Goal: Task Accomplishment & Management: Complete application form

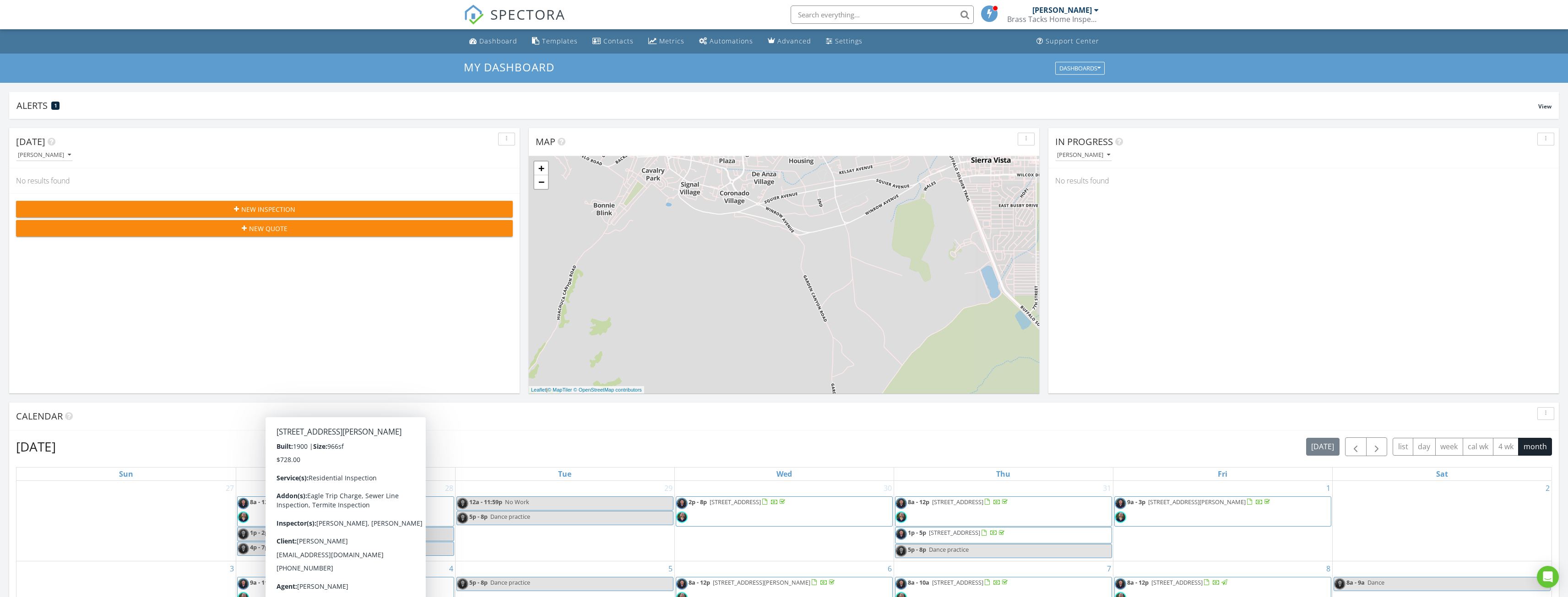
click at [206, 207] on div "New Inspection" at bounding box center [264, 209] width 482 height 9
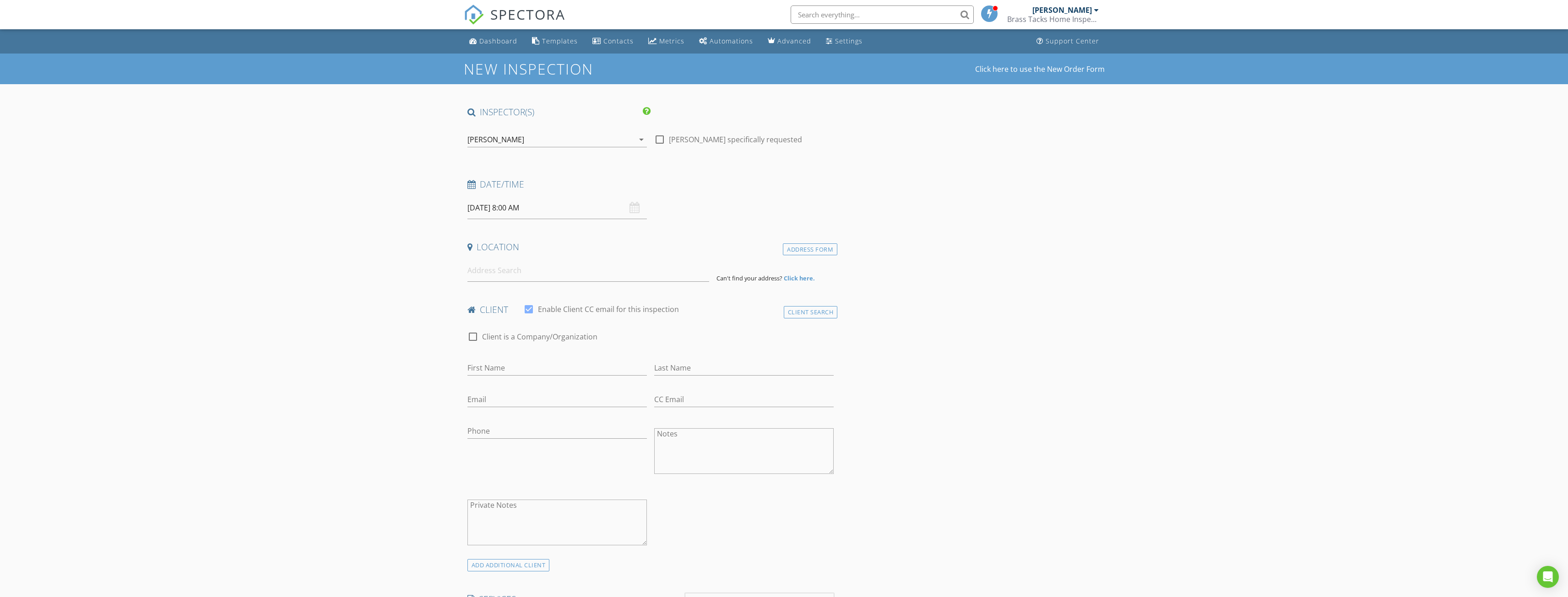
click at [508, 207] on input "08/28/2025 8:00 AM" at bounding box center [557, 207] width 180 height 23
select select "8"
type input "09/02/2025 8:00 AM"
type input "09"
type input "09/02/2025 9:00 AM"
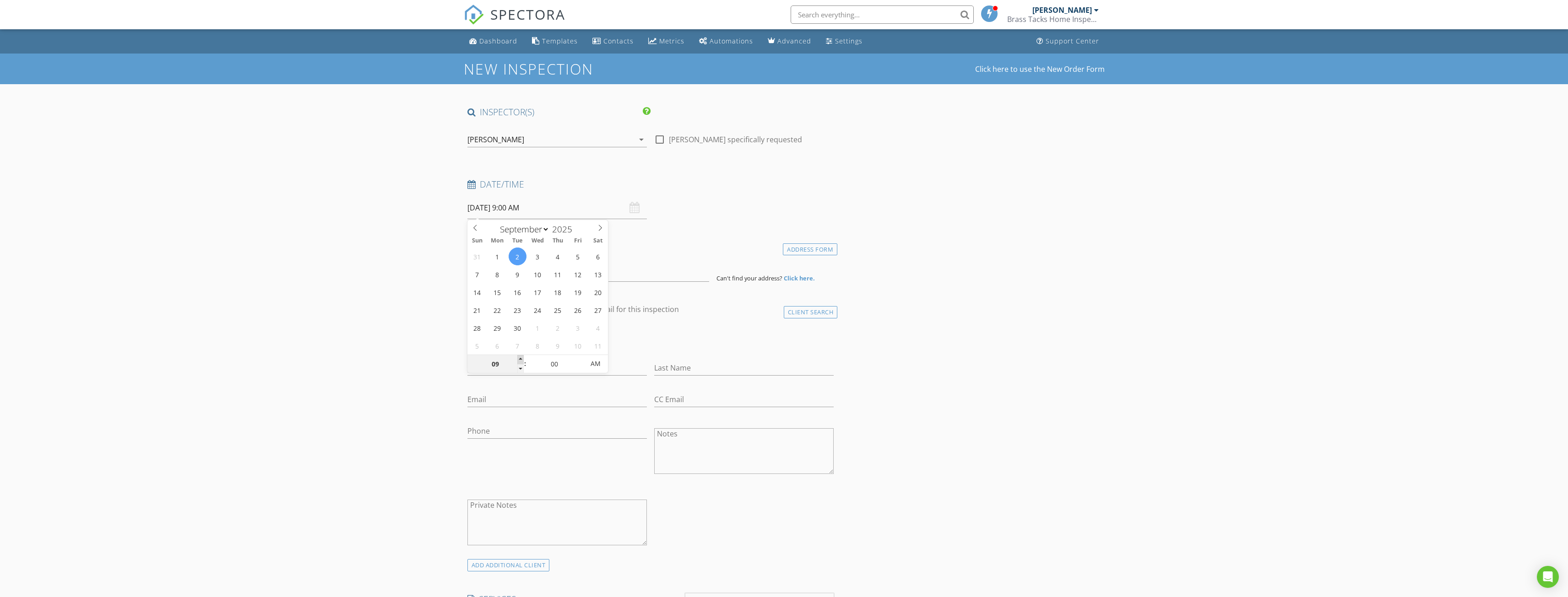
click at [520, 359] on span at bounding box center [520, 359] width 7 height 9
type input "10"
type input "09/02/2025 10:00 AM"
click at [520, 359] on span at bounding box center [520, 359] width 7 height 9
type input "11"
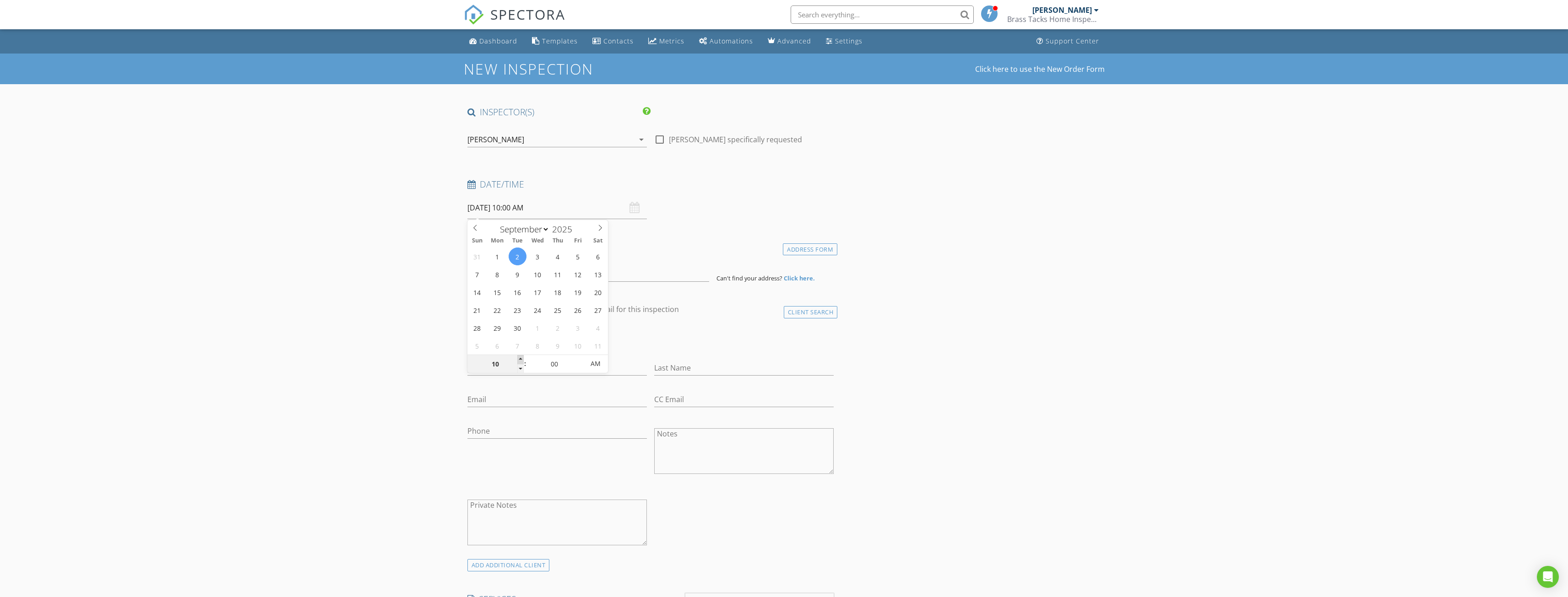
type input "09/02/2025 11:00 AM"
click at [520, 359] on span at bounding box center [520, 359] width 7 height 9
type input "12"
type input "09/02/2025 12:00 PM"
click at [520, 359] on span at bounding box center [520, 359] width 7 height 9
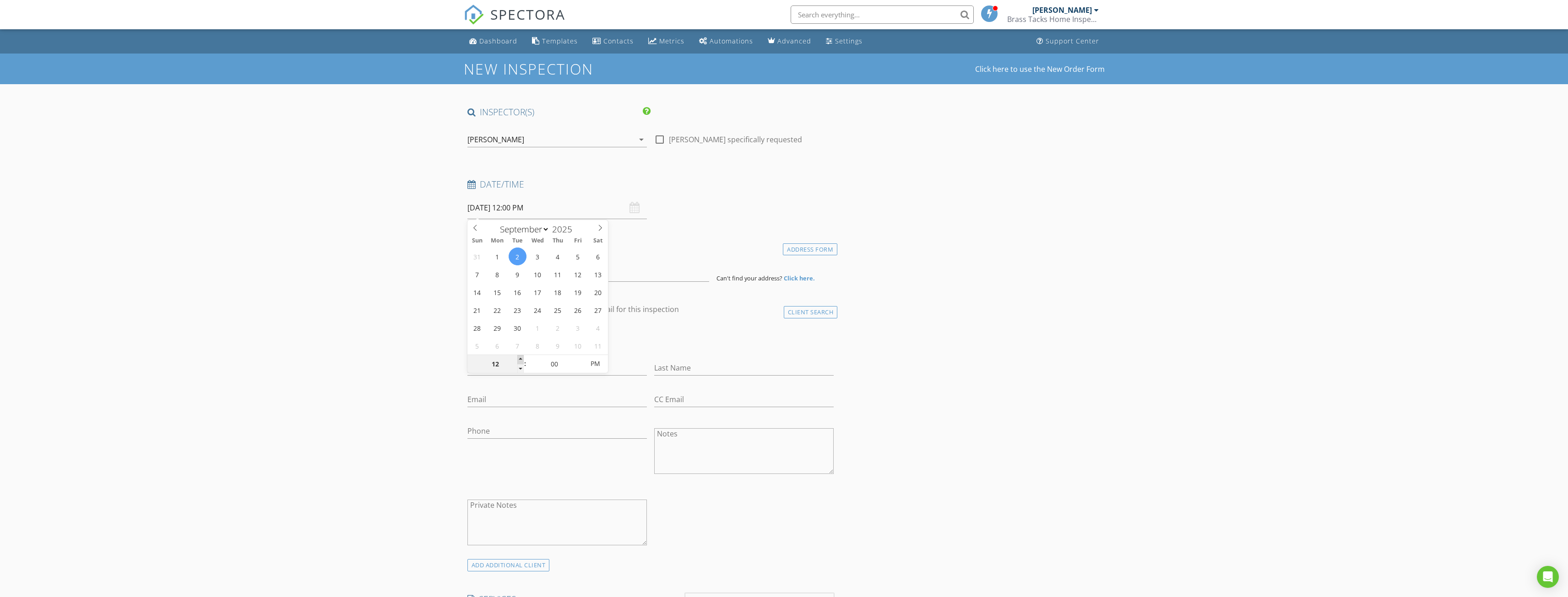
type input "01"
type input "[DATE] 1:00 PM"
click at [520, 359] on span at bounding box center [520, 359] width 7 height 9
click at [506, 272] on input at bounding box center [588, 271] width 242 height 23
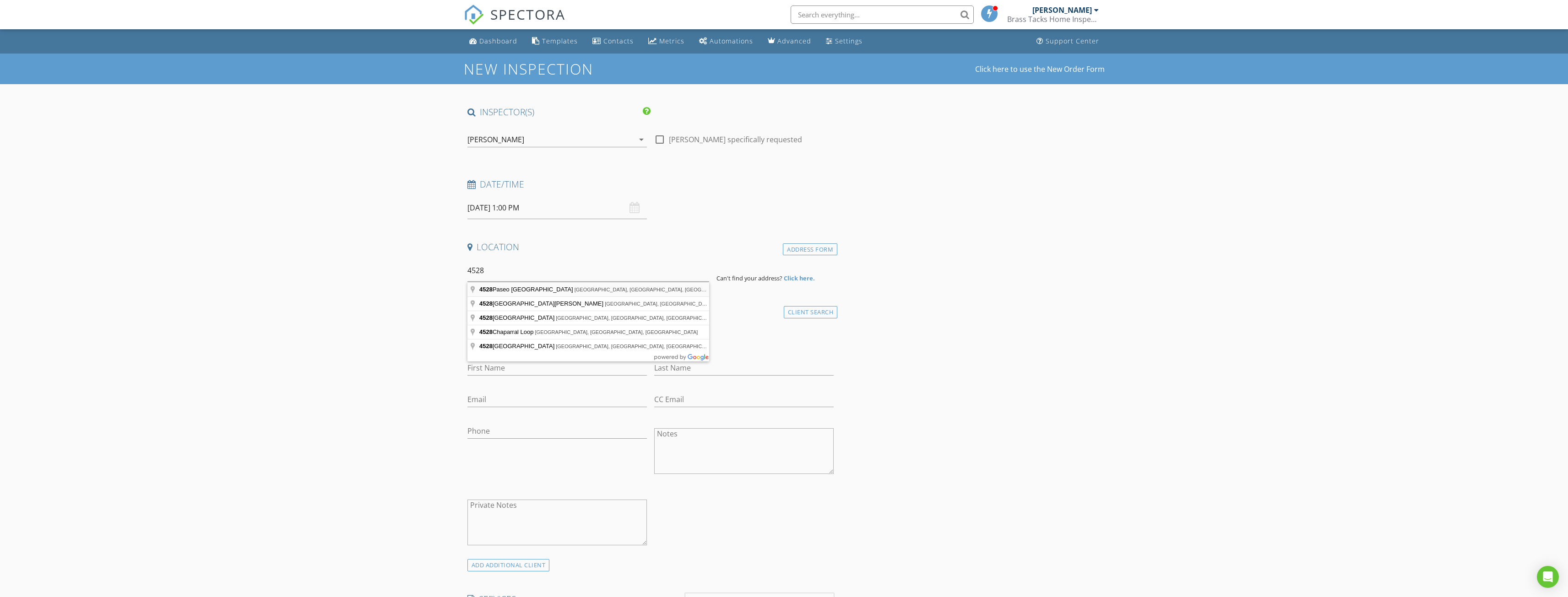
type input "4528 Paseo Las Palmas, Sierra Vista, AZ, USA"
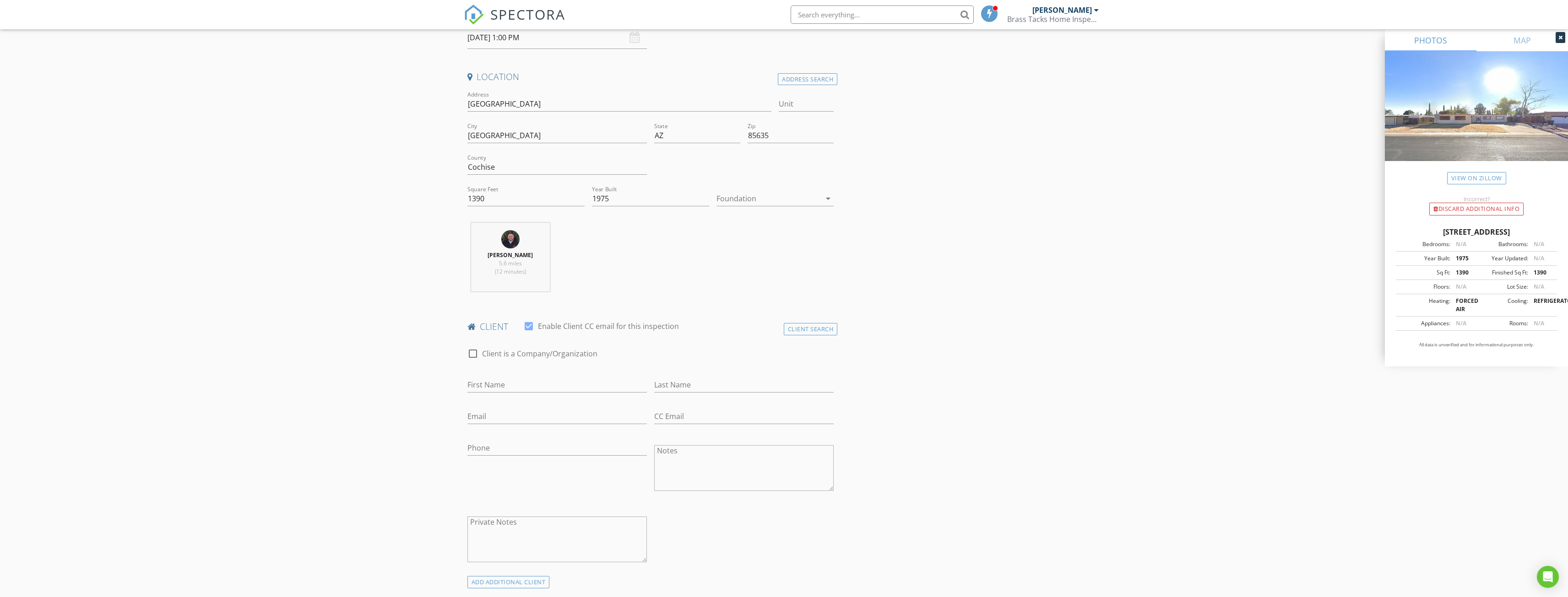
scroll to position [229, 0]
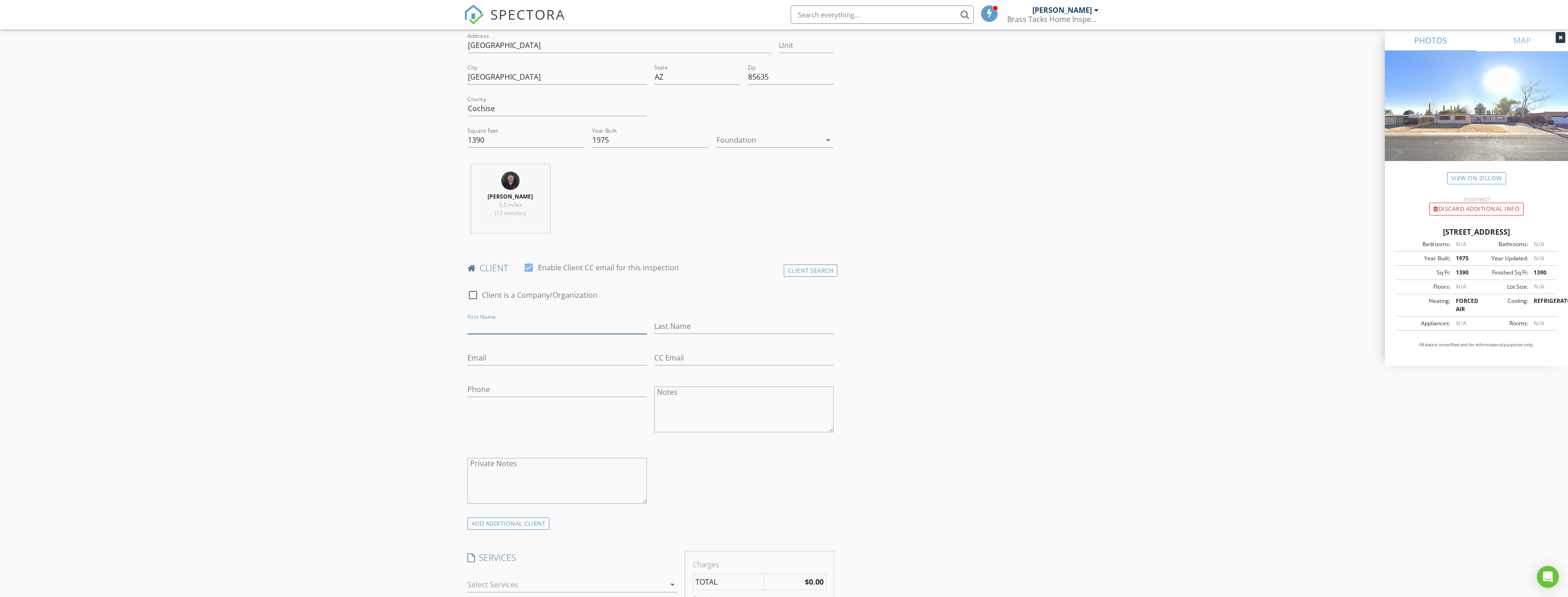
click at [520, 319] on input "First Name" at bounding box center [557, 326] width 180 height 15
type input "Sebastian"
type input "Floyd"
type input "sebastian.floyd.a@gmail.com"
click at [589, 391] on input "Phone" at bounding box center [557, 390] width 180 height 15
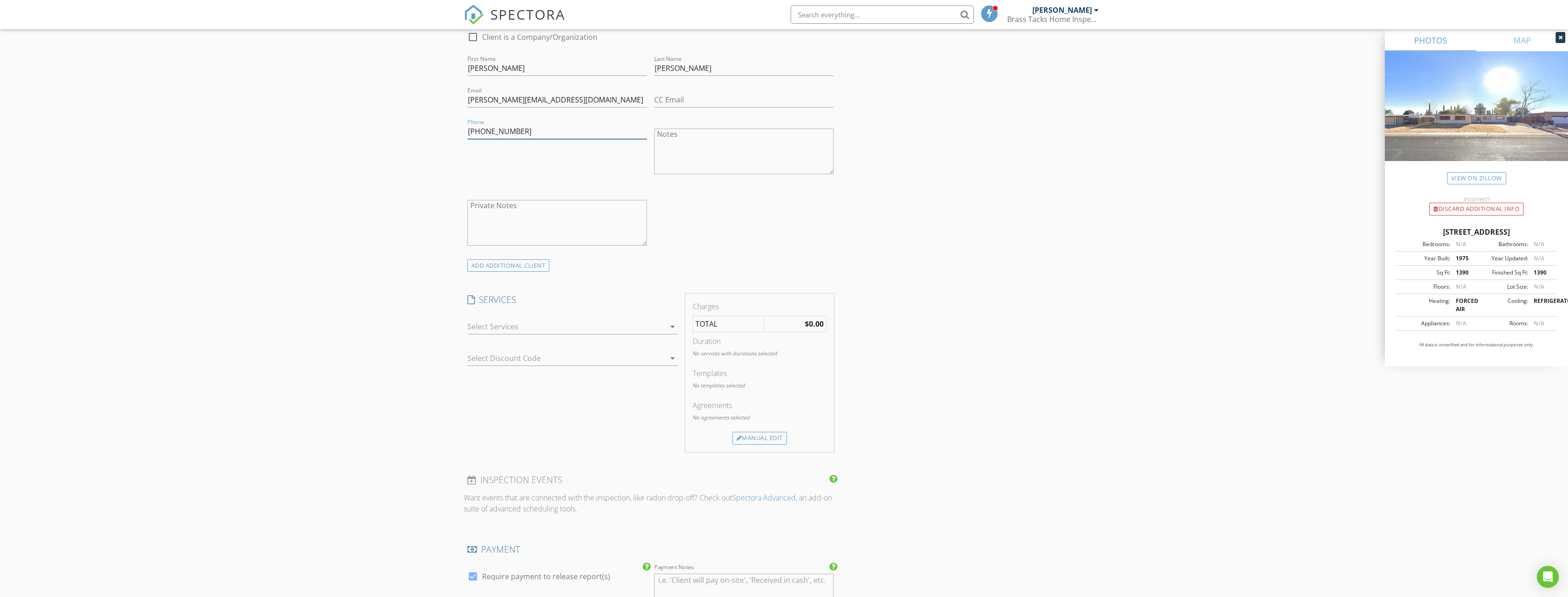
scroll to position [503, 0]
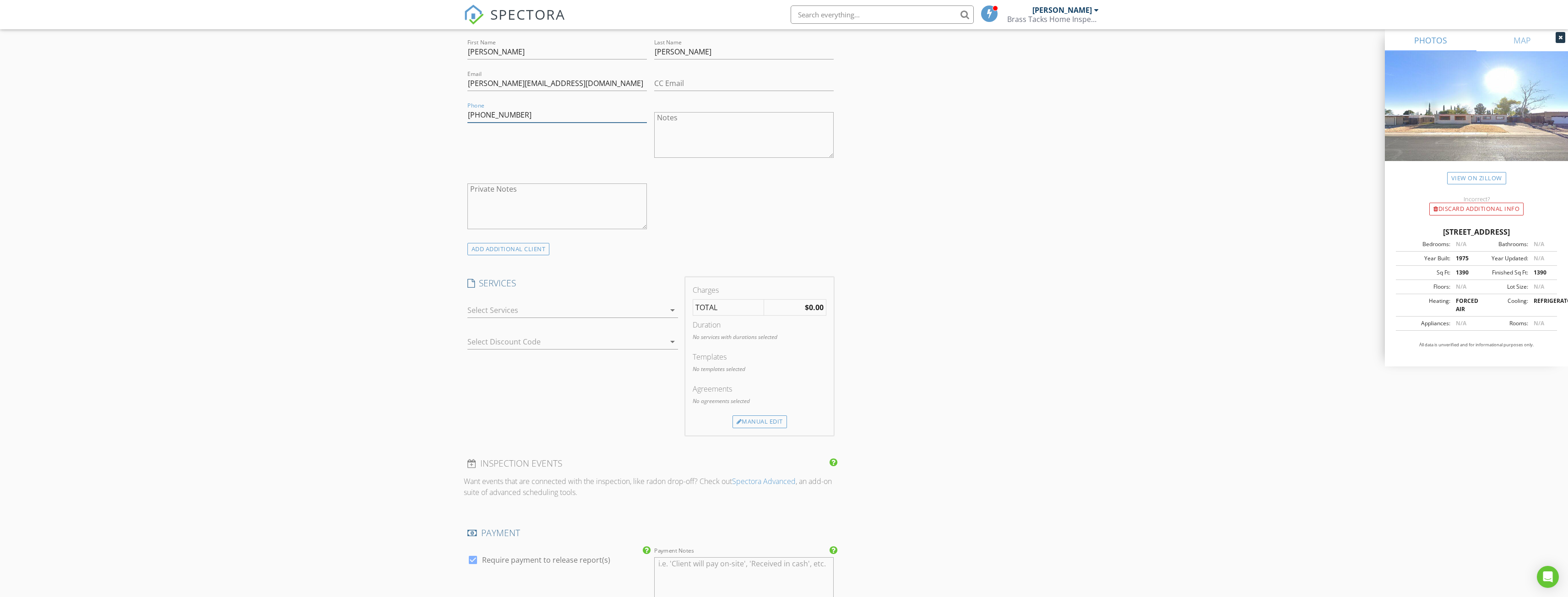
type input "520-508-2746"
click at [501, 314] on div at bounding box center [566, 309] width 197 height 14
click at [482, 314] on div at bounding box center [480, 314] width 15 height 15
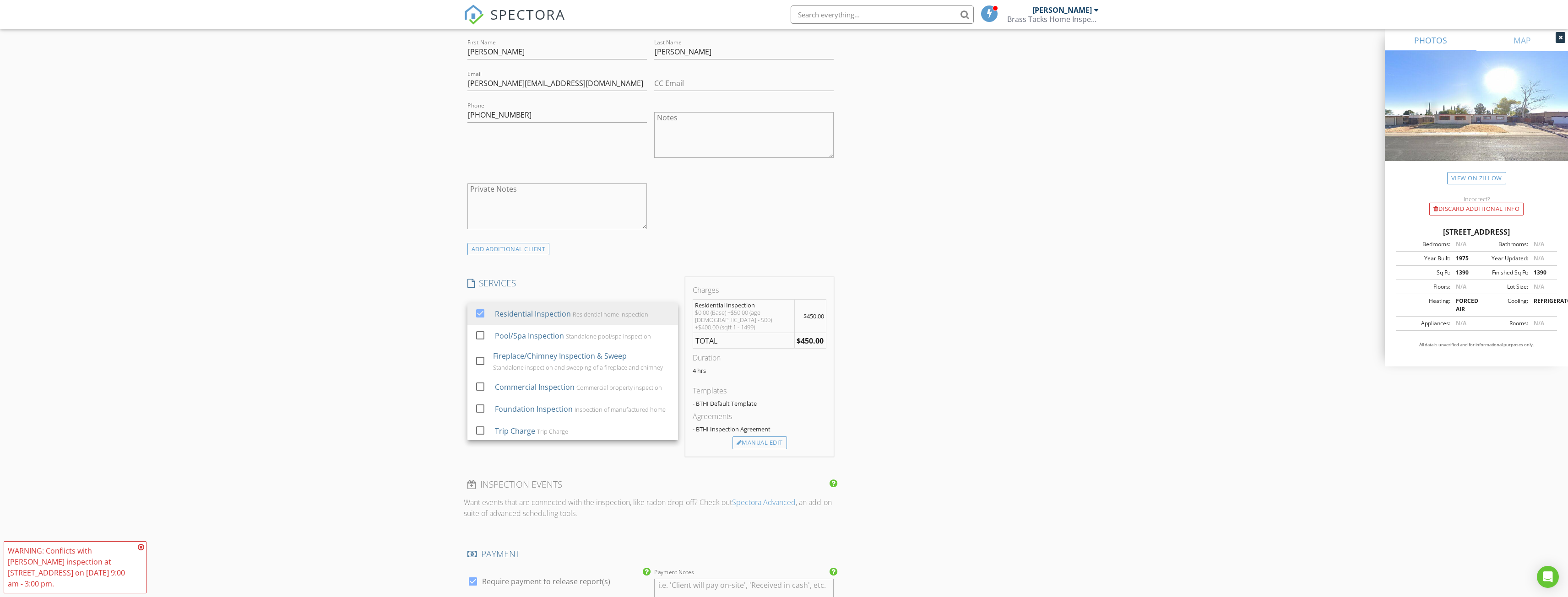
click at [388, 349] on div "New Inspection Click here to use the New Order Form INSPECTOR(S) check_box Chri…" at bounding box center [784, 348] width 1568 height 1596
click at [493, 343] on div at bounding box center [566, 342] width 197 height 14
click at [411, 366] on div "New Inspection Click here to use the New Order Form INSPECTOR(S) check_box Chri…" at bounding box center [784, 348] width 1568 height 1596
click at [518, 374] on div at bounding box center [559, 373] width 185 height 14
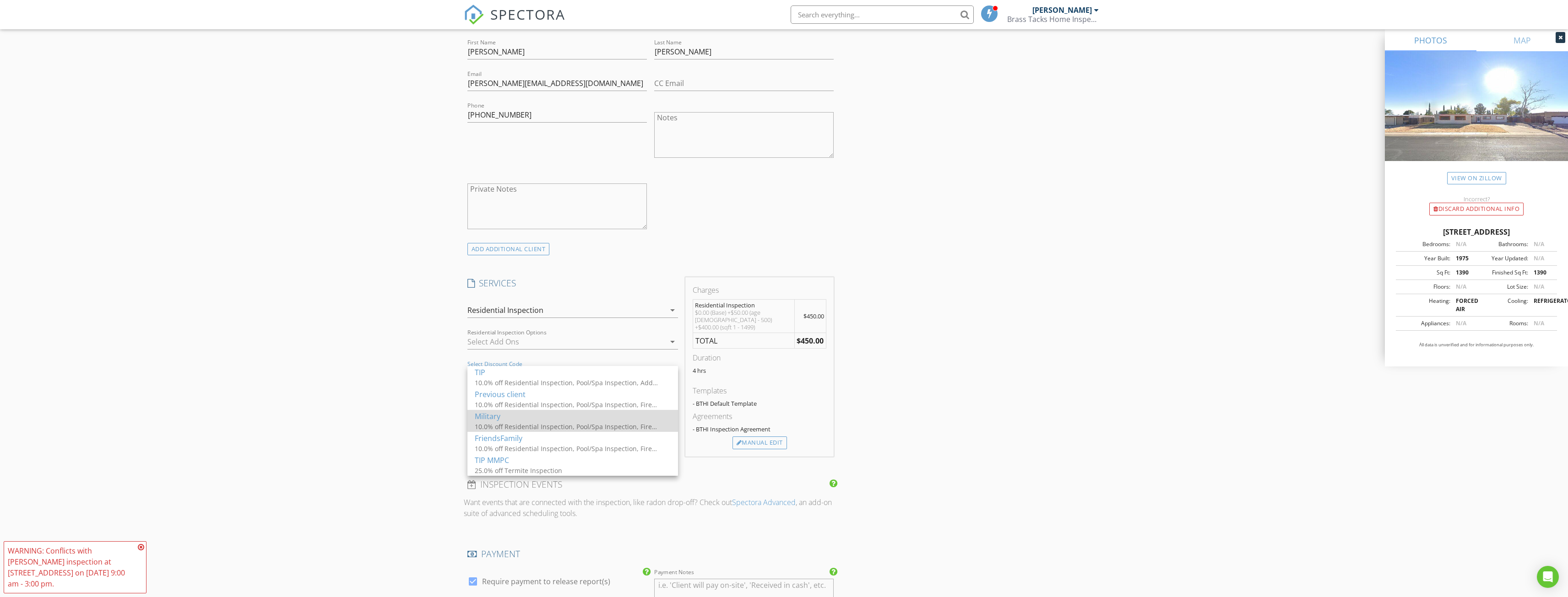
click at [520, 421] on div "Military" at bounding box center [573, 416] width 196 height 11
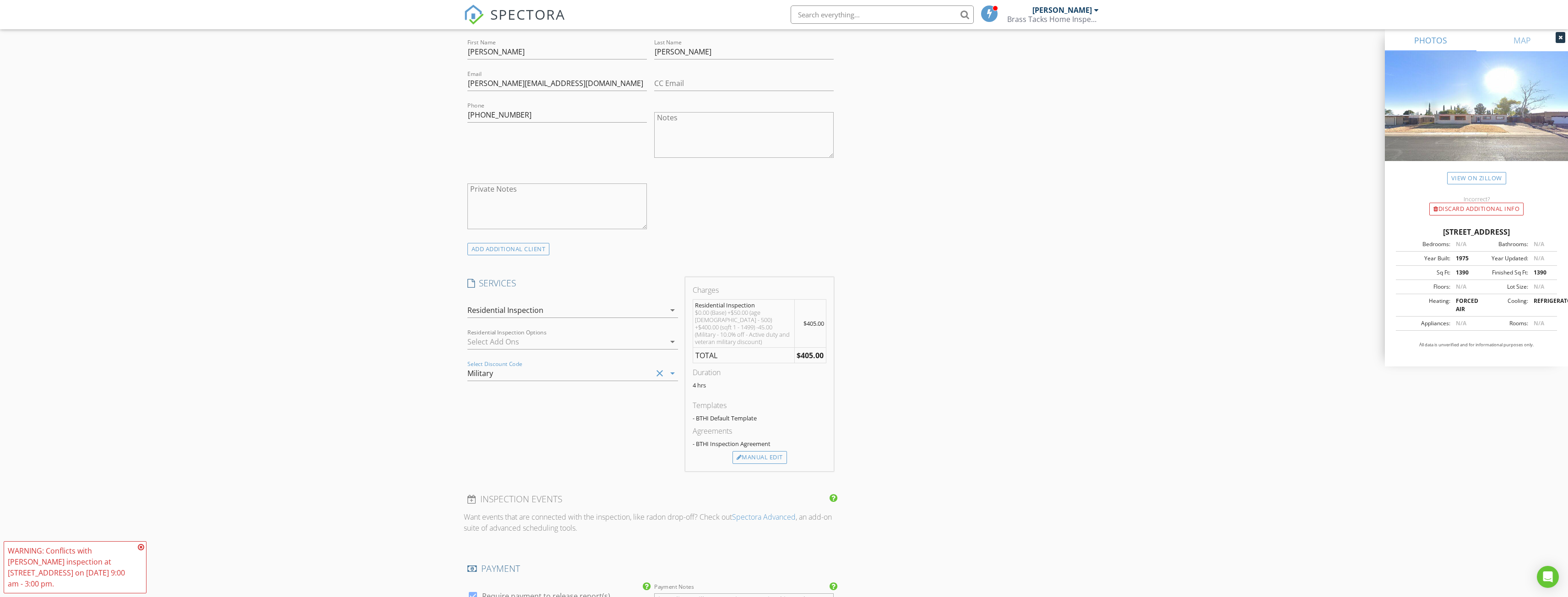
click at [409, 403] on div "New Inspection Click here to use the New Order Form INSPECTOR(S) check_box Chri…" at bounding box center [784, 356] width 1568 height 1611
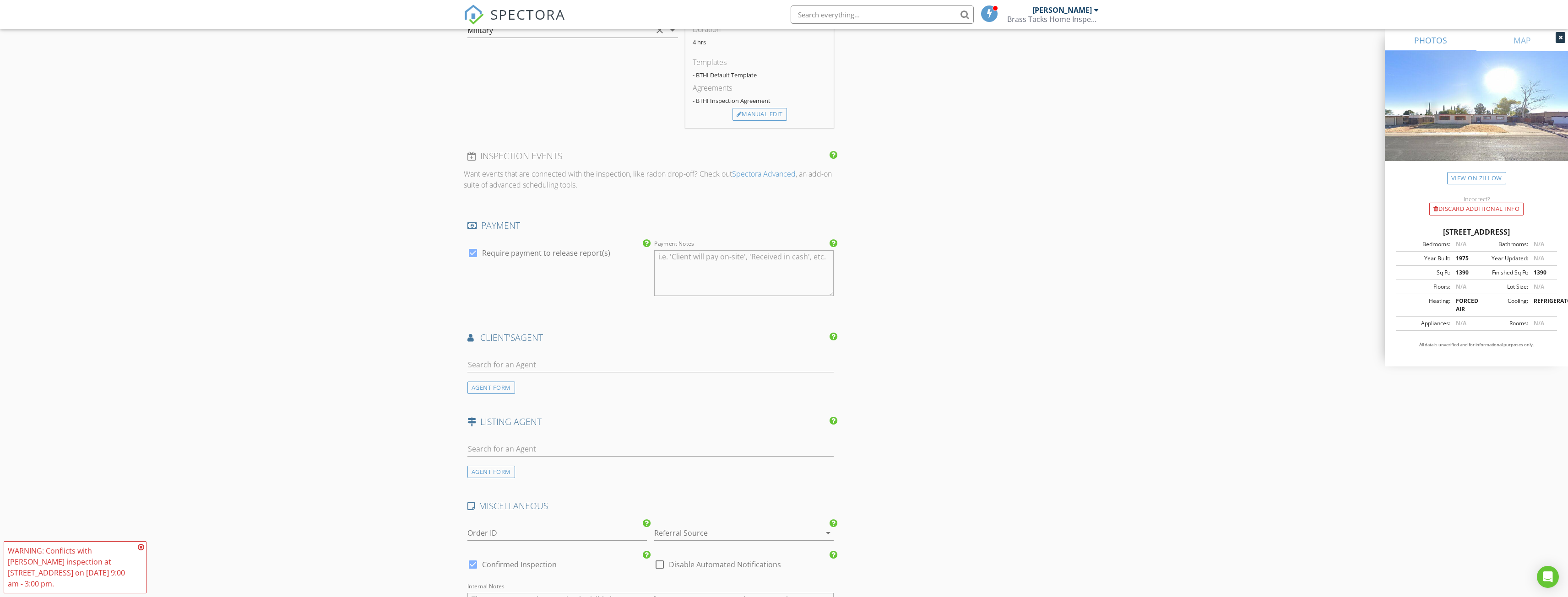
scroll to position [869, 0]
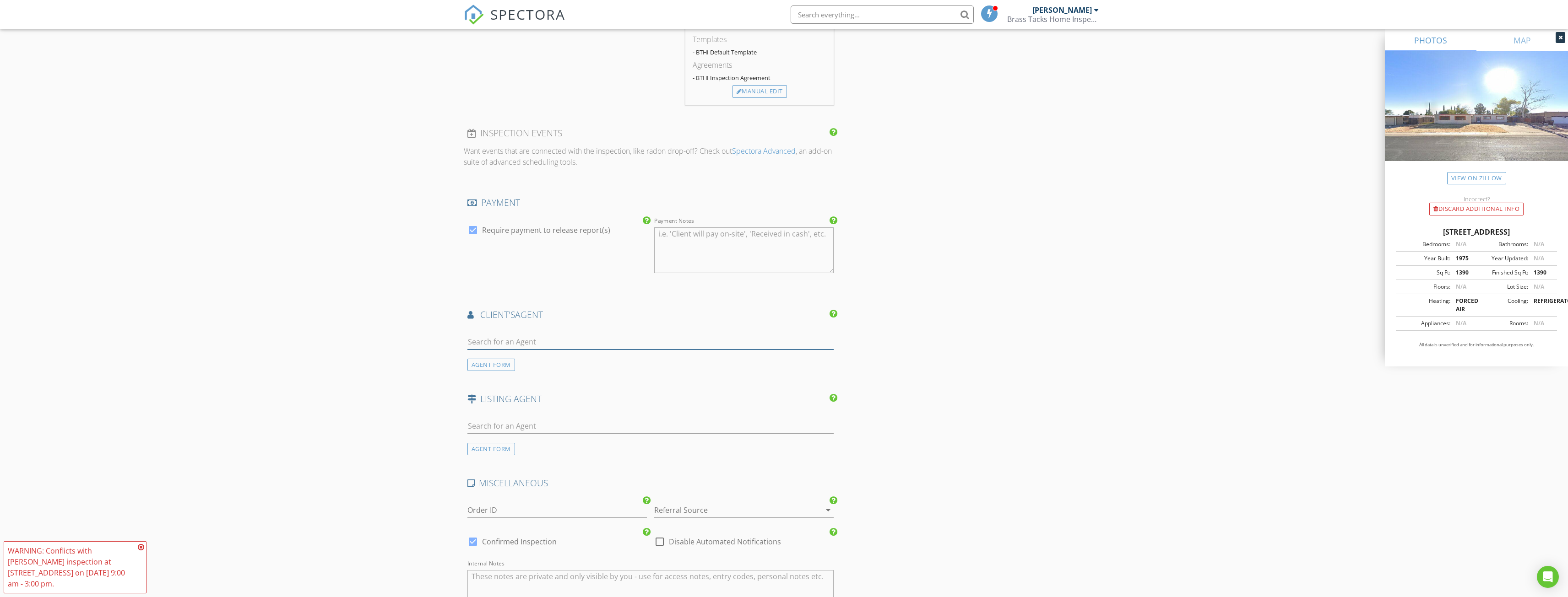
click at [486, 335] on input "text" at bounding box center [650, 342] width 367 height 15
type input "shilt"
click at [520, 358] on div "No results found. Click to add a new Agent" at bounding box center [540, 362] width 137 height 11
click at [676, 335] on input "Last Name" at bounding box center [744, 342] width 180 height 15
type input "Shilt"
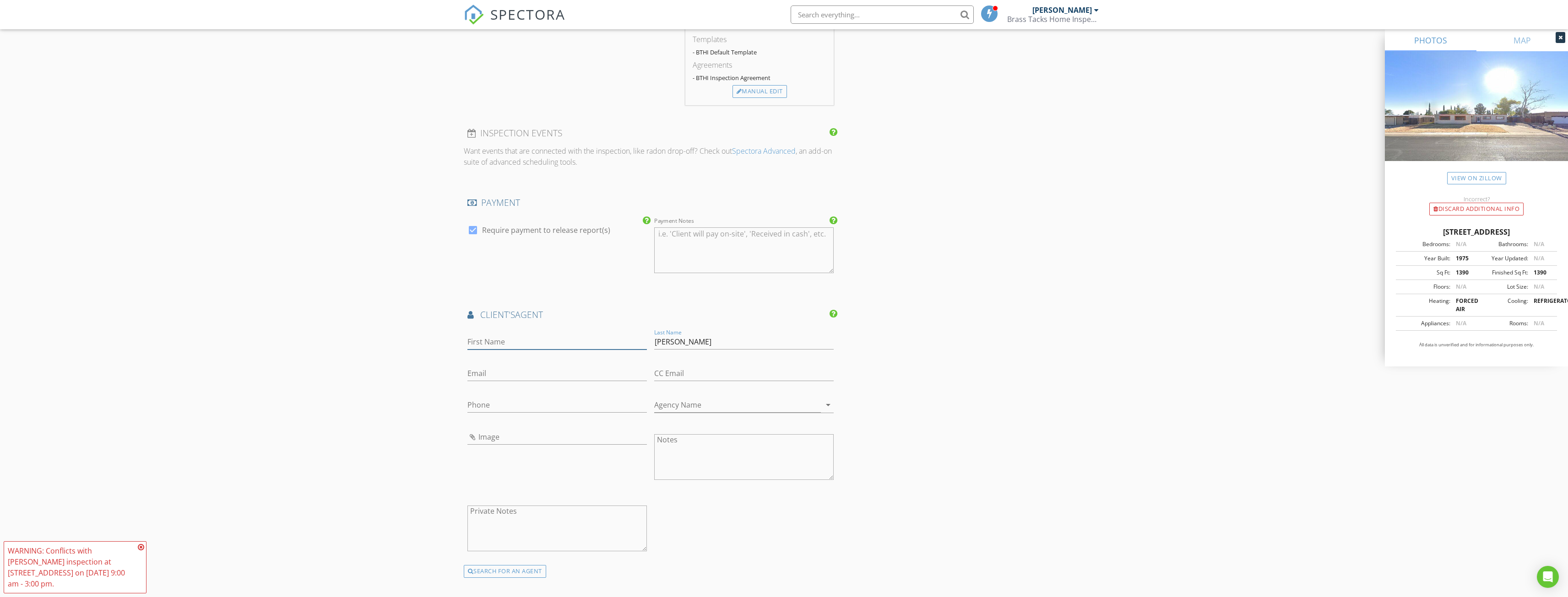
click at [624, 335] on input "First Name" at bounding box center [557, 342] width 180 height 15
type input "Jordan"
click at [595, 398] on input "Phone" at bounding box center [557, 406] width 180 height 15
type input "520-895-9520"
click at [491, 366] on input "Email" at bounding box center [557, 374] width 180 height 15
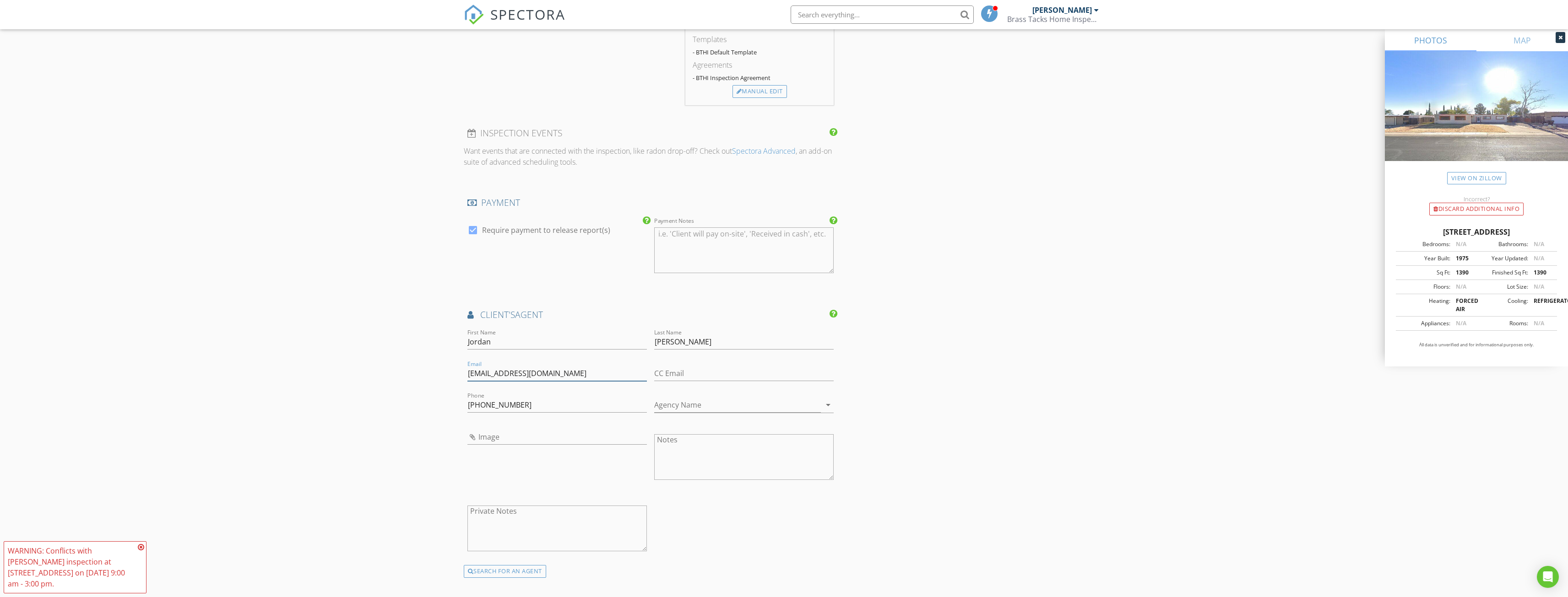
type input "jordanshilt@gmail.com"
click at [365, 458] on div "New Inspection Click here to use the New Order Form INSPECTOR(S) check_box Chri…" at bounding box center [784, 93] width 1568 height 1818
click at [699, 402] on input "Agency Name" at bounding box center [738, 406] width 167 height 15
type input "[PERSON_NAME]"
click at [396, 367] on div "New Inspection Click here to use the New Order Form INSPECTOR(S) check_box Chri…" at bounding box center [784, 93] width 1568 height 1818
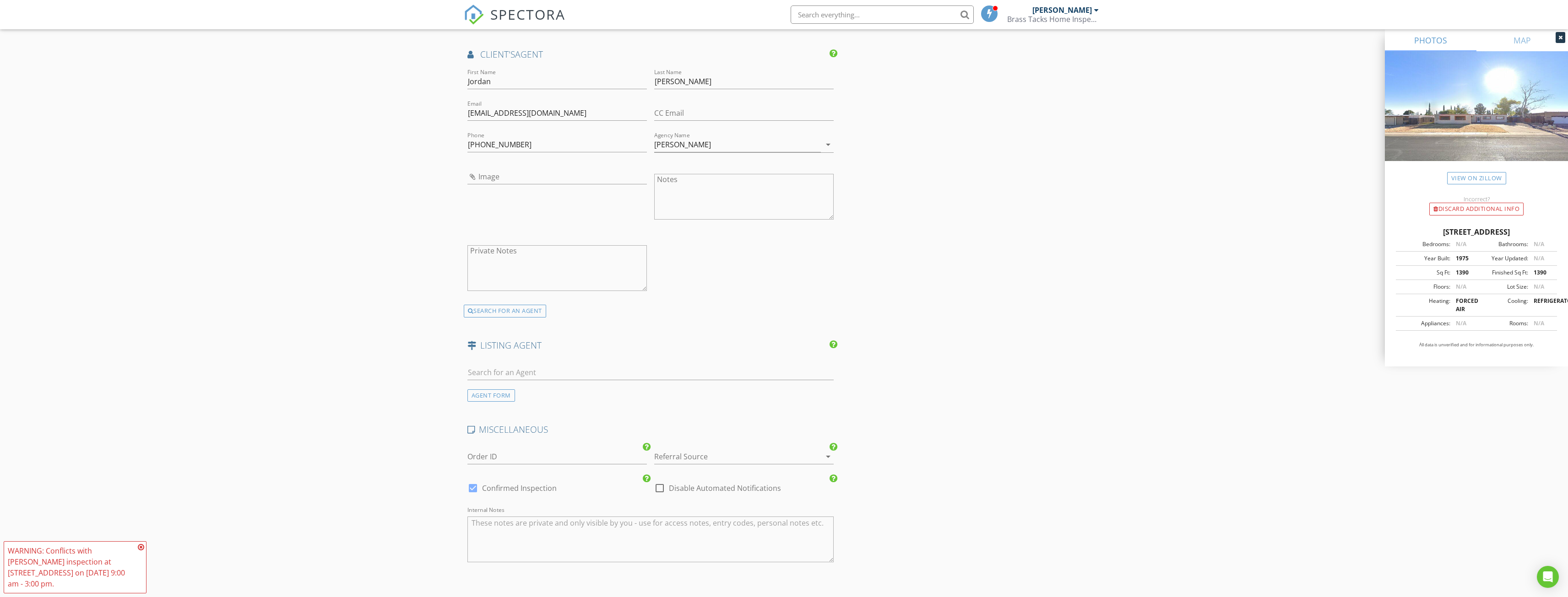
scroll to position [1144, 0]
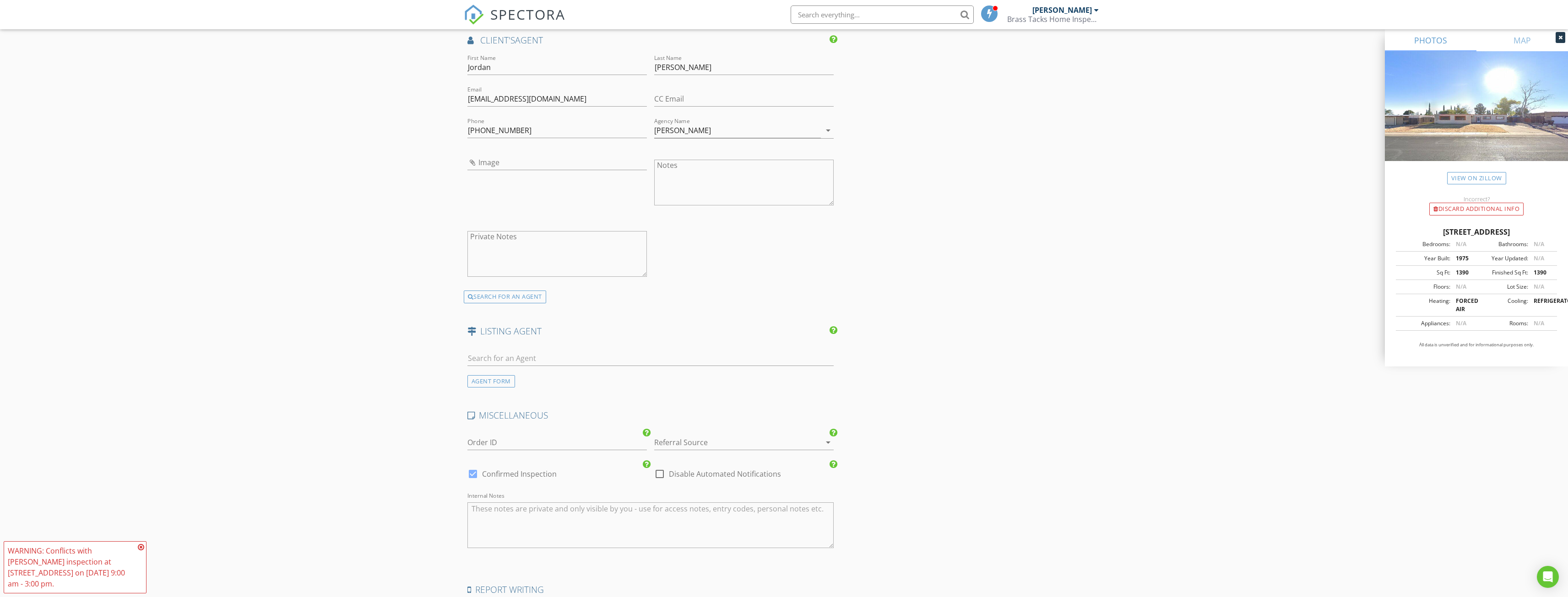
click at [483, 376] on div "AGENT FORM" at bounding box center [491, 381] width 47 height 13
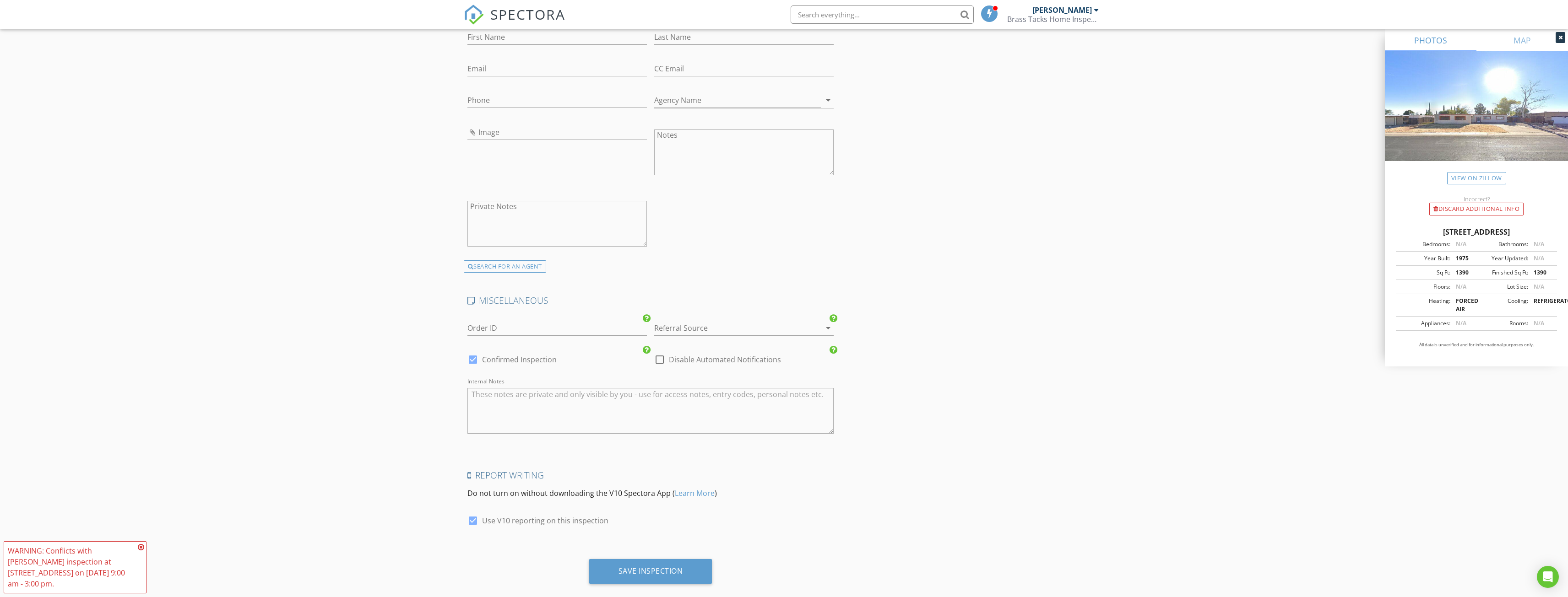
scroll to position [1474, 0]
click at [628, 558] on div "Save Inspection" at bounding box center [650, 562] width 65 height 9
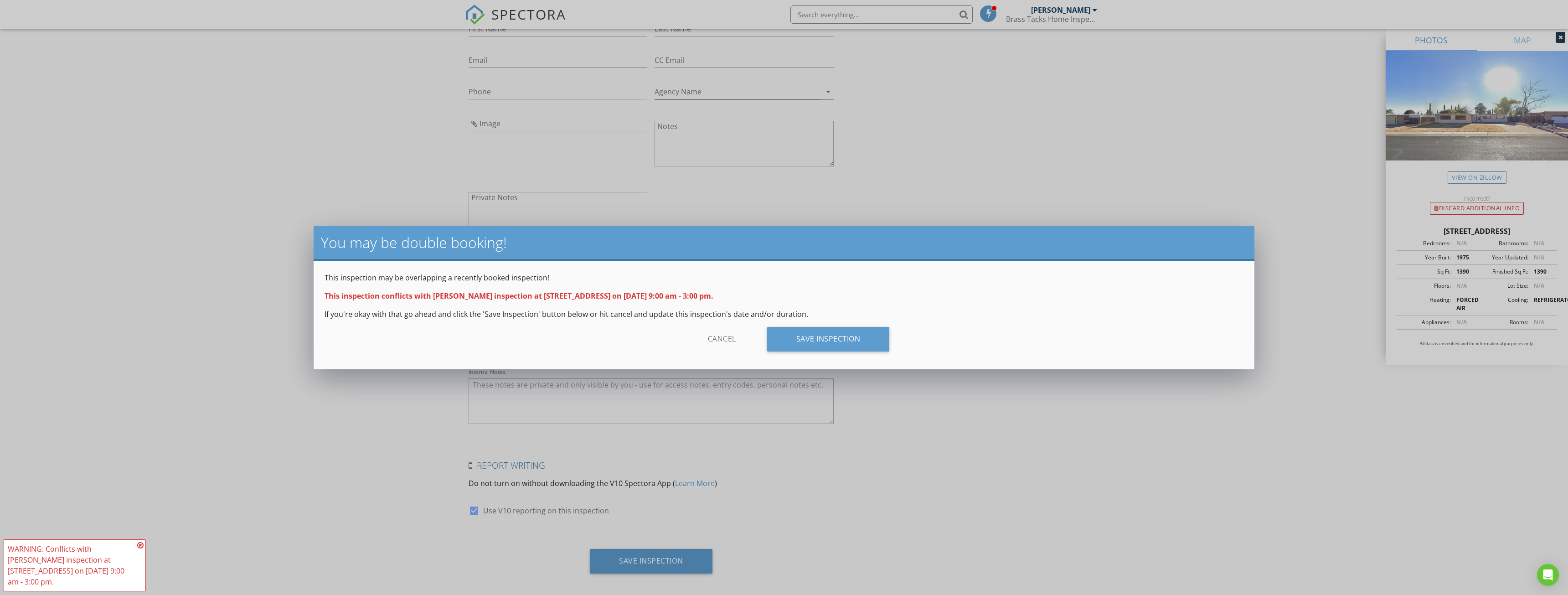
click at [716, 338] on div "Cancel" at bounding box center [721, 339] width 87 height 24
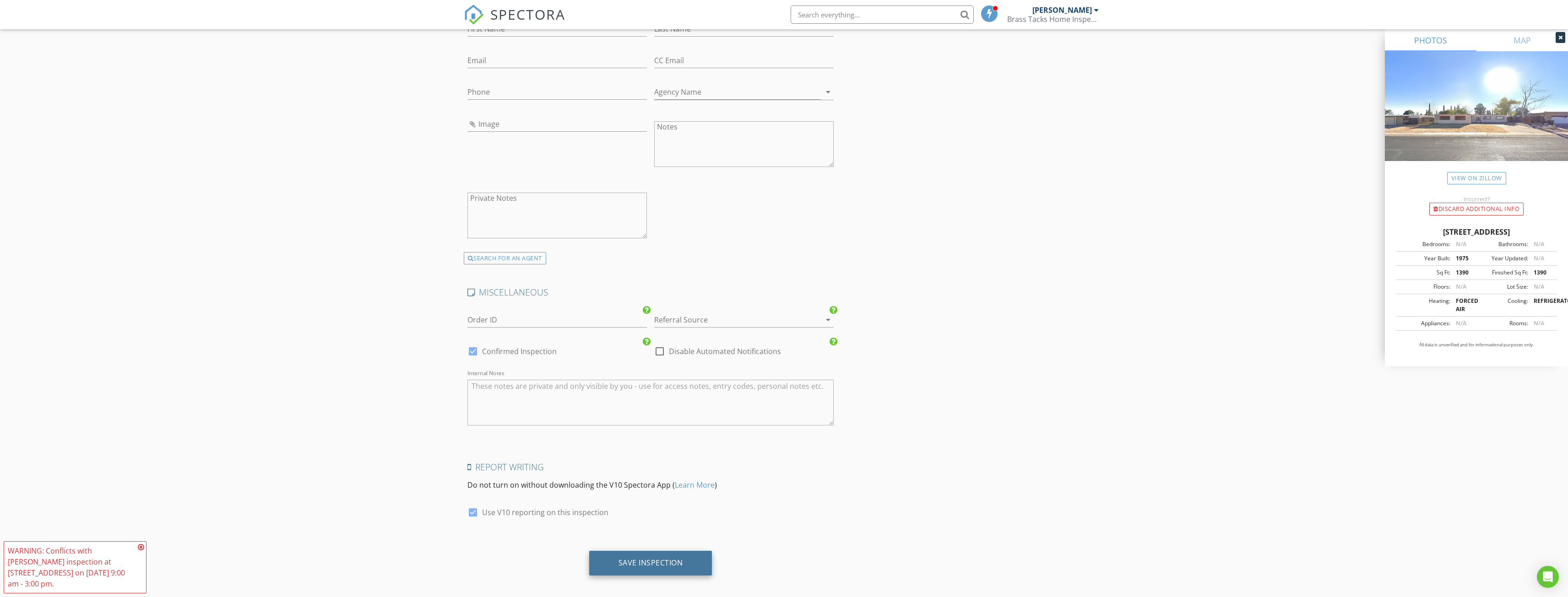
click at [699, 561] on div "Save Inspection" at bounding box center [650, 562] width 123 height 24
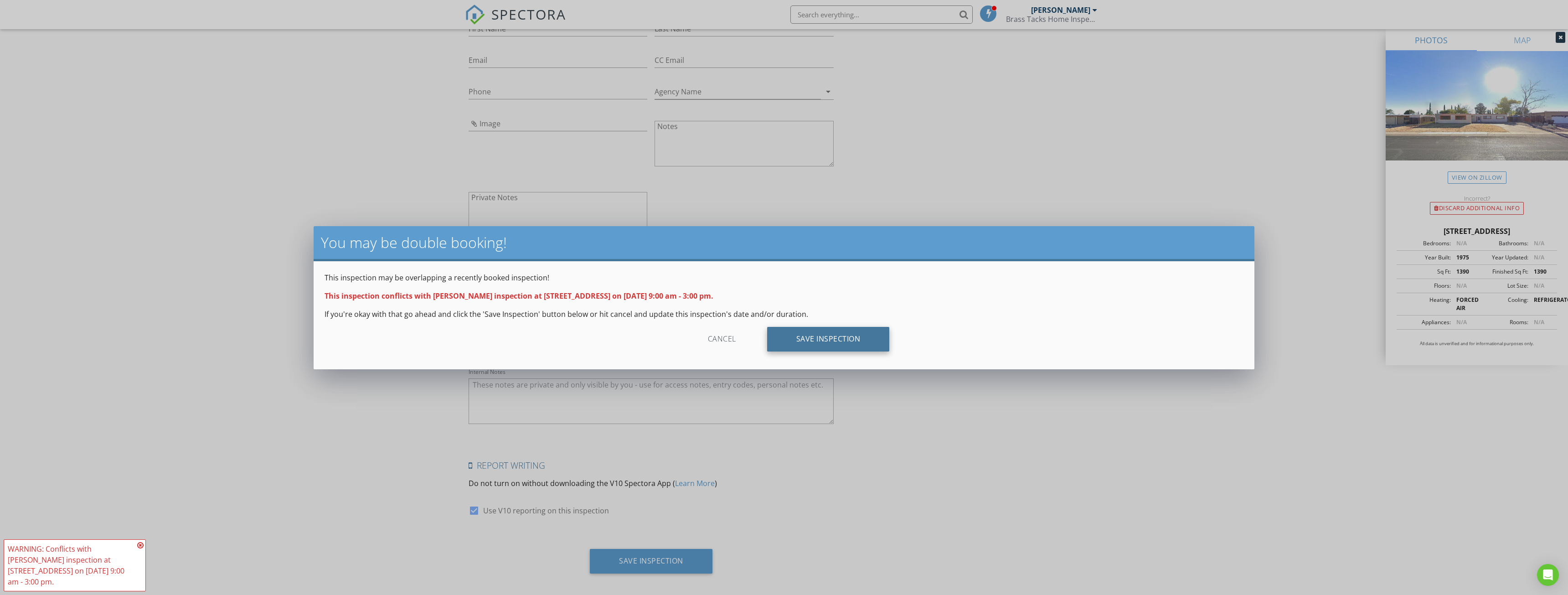
click at [848, 345] on div "Save Inspection" at bounding box center [828, 339] width 123 height 24
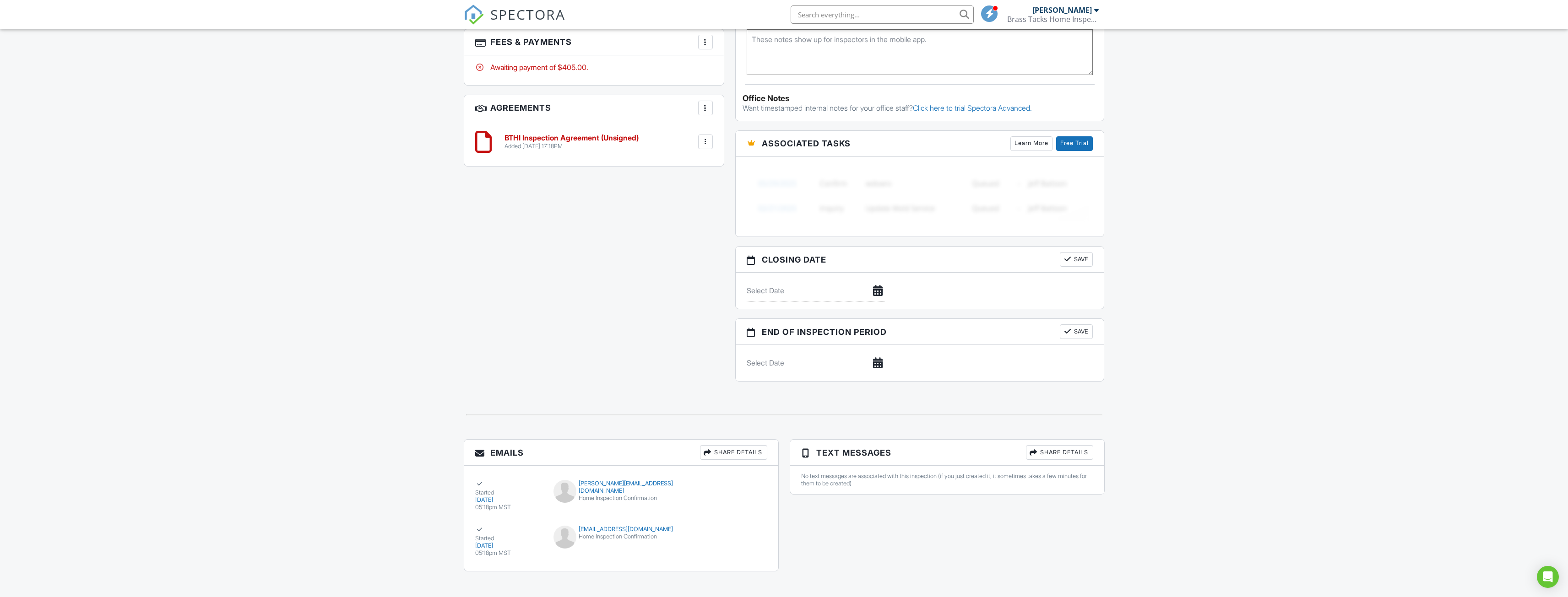
scroll to position [645, 0]
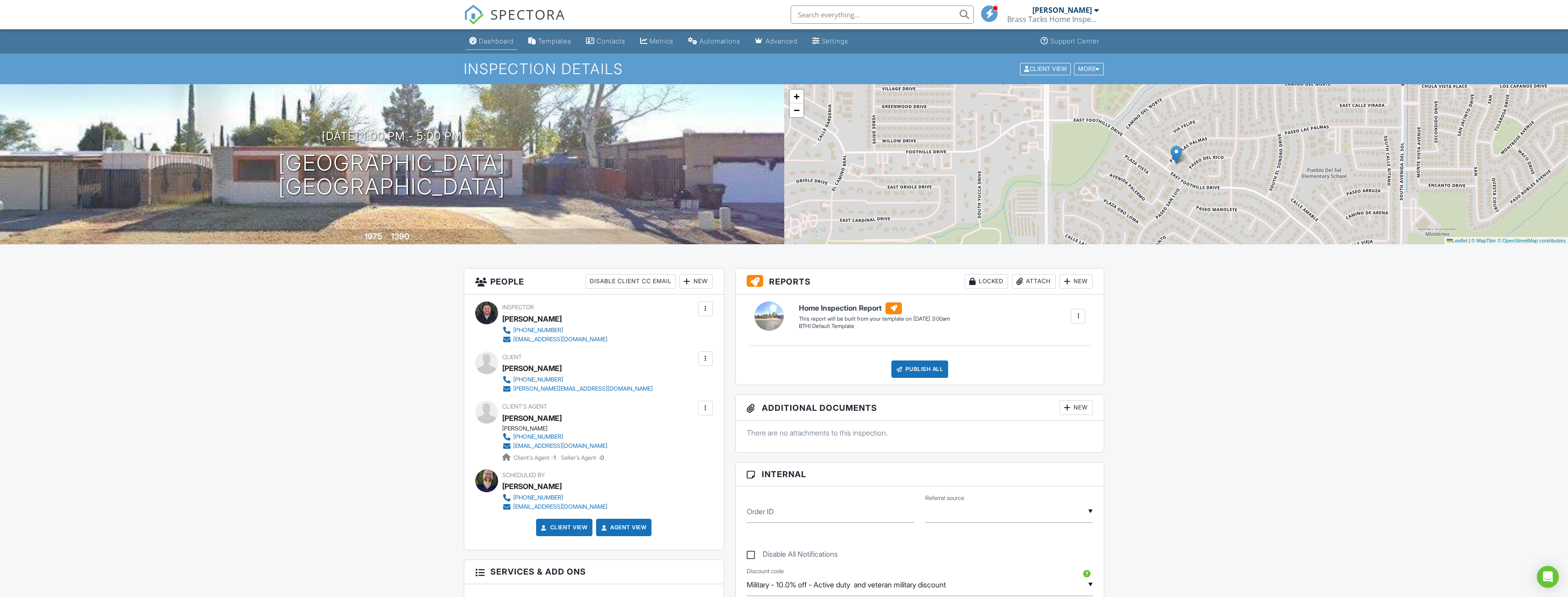
click at [497, 39] on div "Dashboard" at bounding box center [496, 40] width 35 height 8
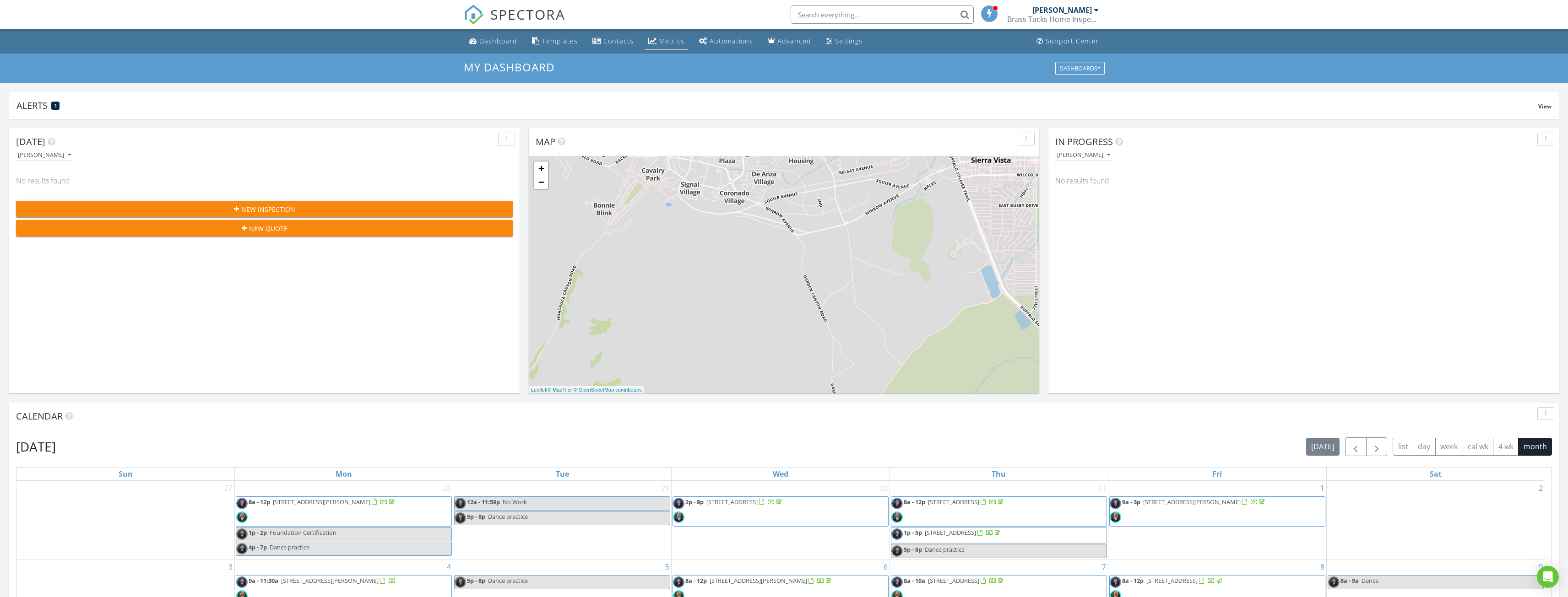
click at [665, 42] on div "Metrics" at bounding box center [672, 40] width 25 height 8
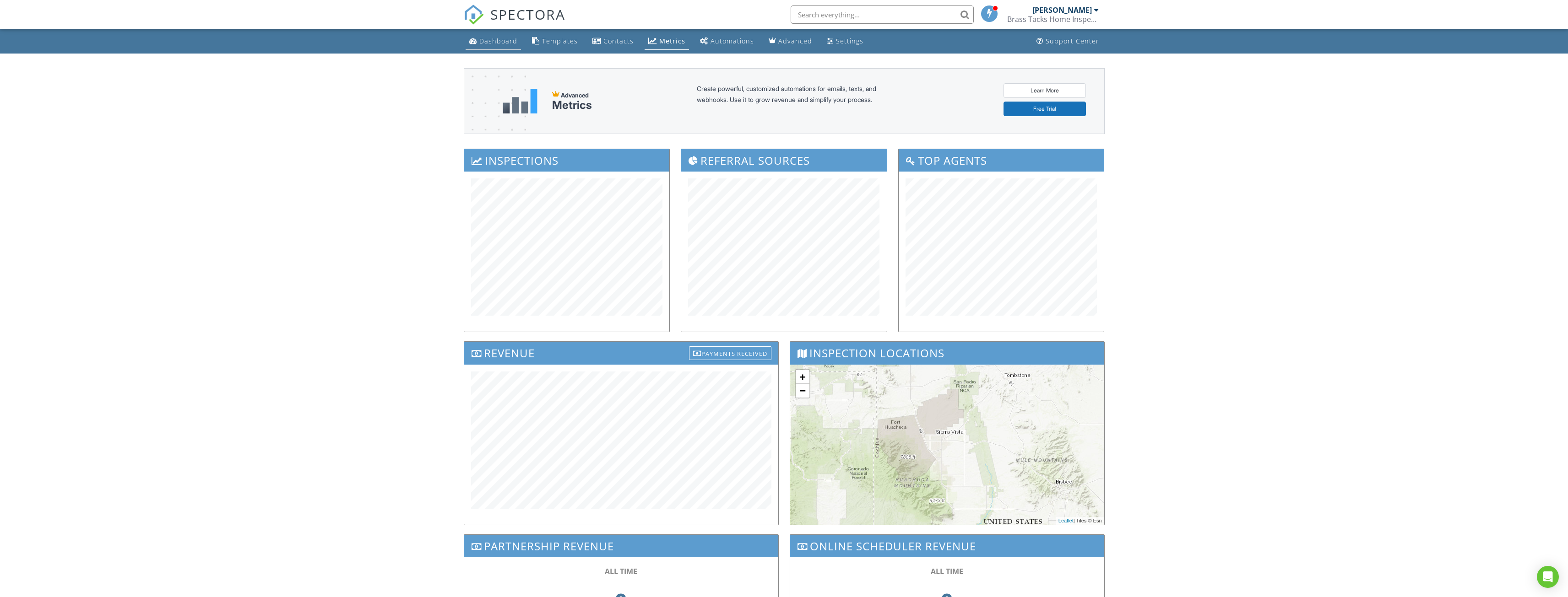
click at [491, 45] on div "Dashboard" at bounding box center [498, 40] width 38 height 8
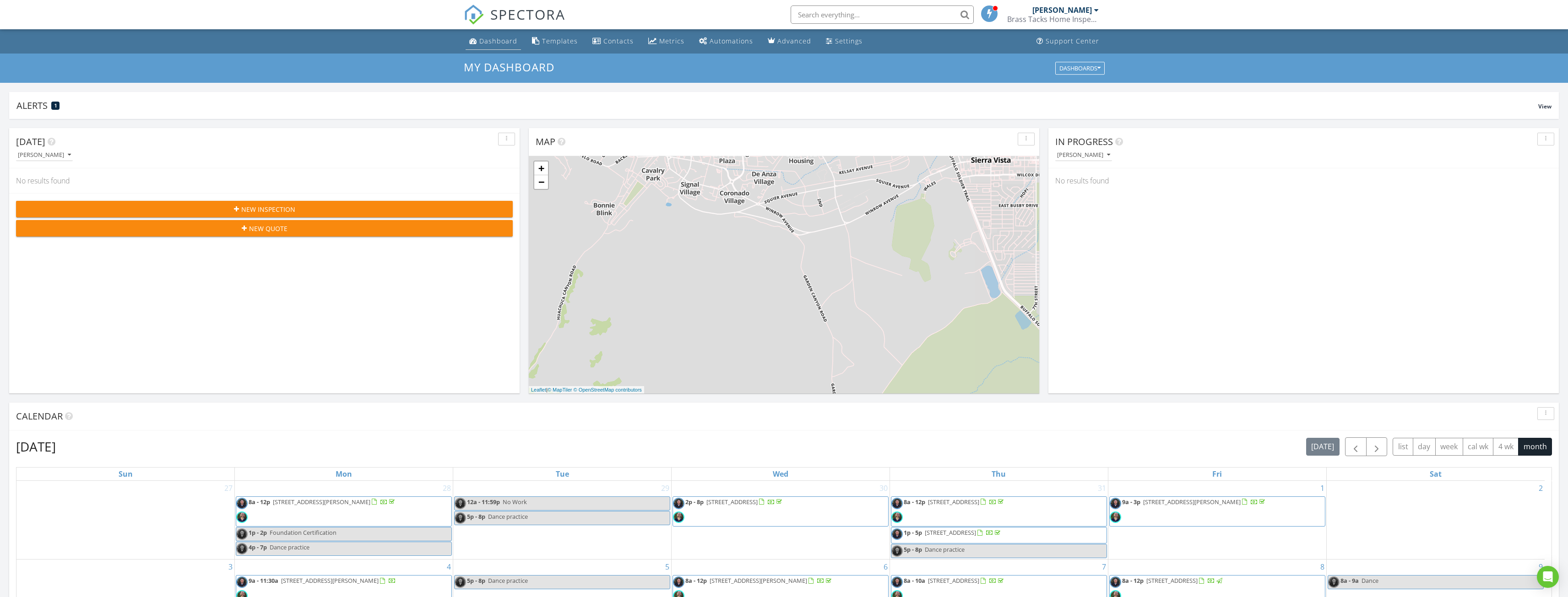
click at [510, 36] on link "Dashboard" at bounding box center [493, 41] width 56 height 17
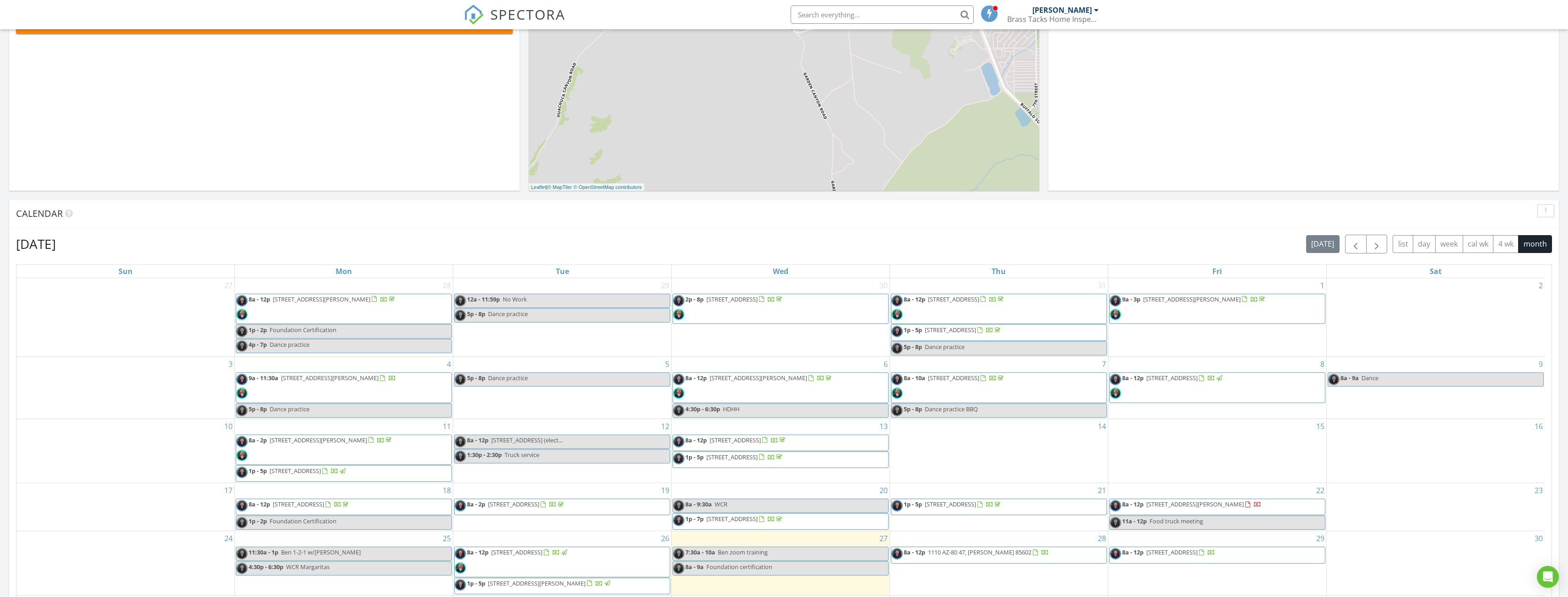
scroll to position [229, 0]
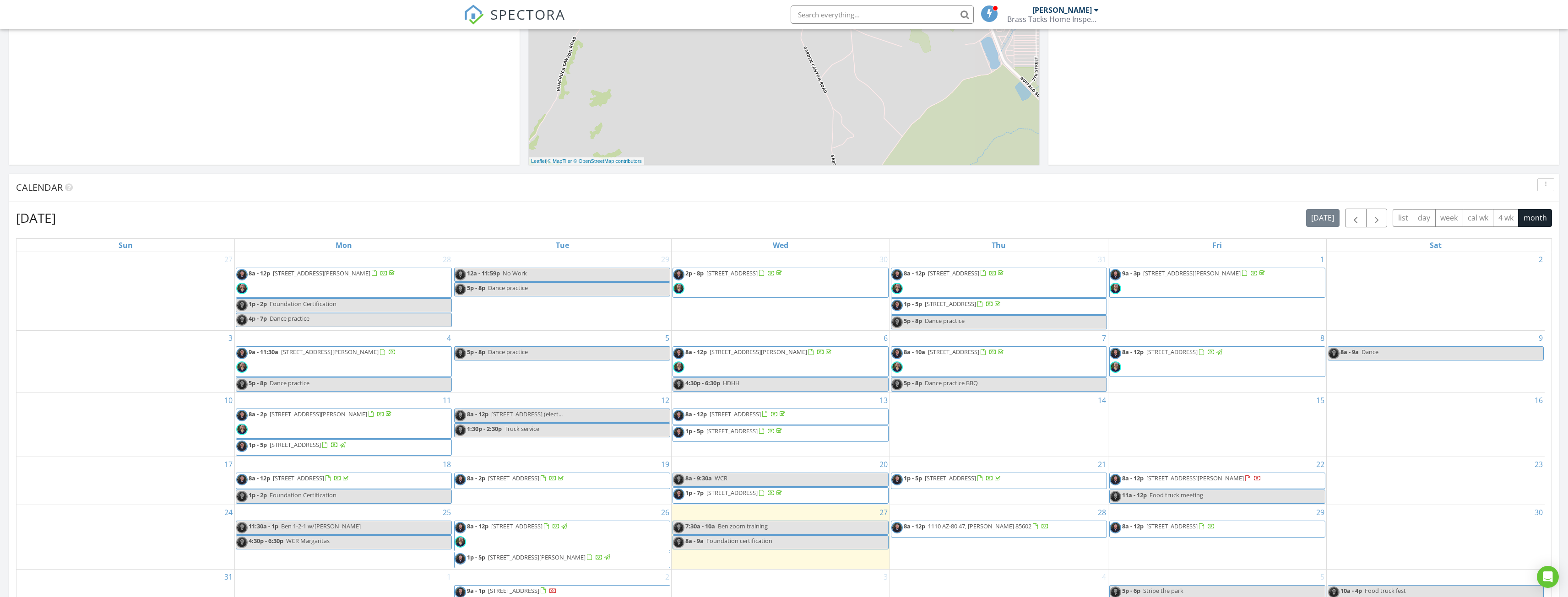
click at [1175, 484] on span "8a - 12p 53 Spray Ave, Bisbee 85603" at bounding box center [1186, 481] width 152 height 13
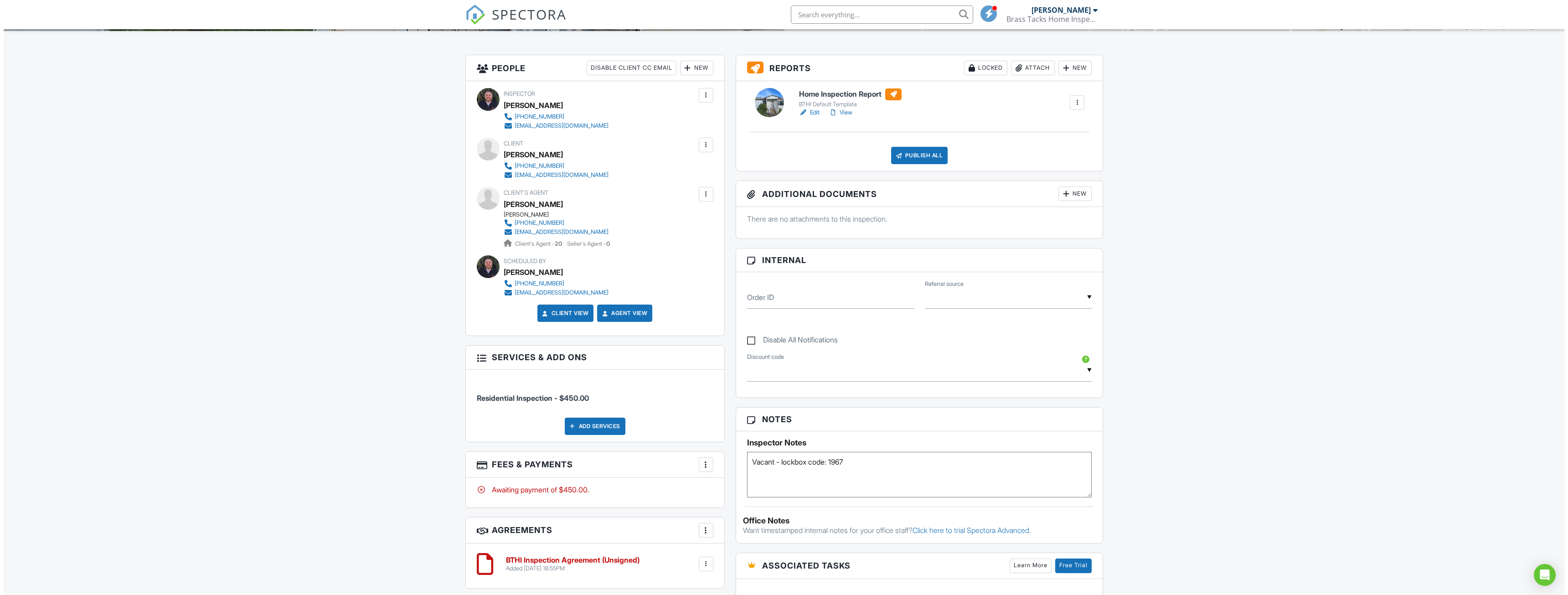
scroll to position [187, 0]
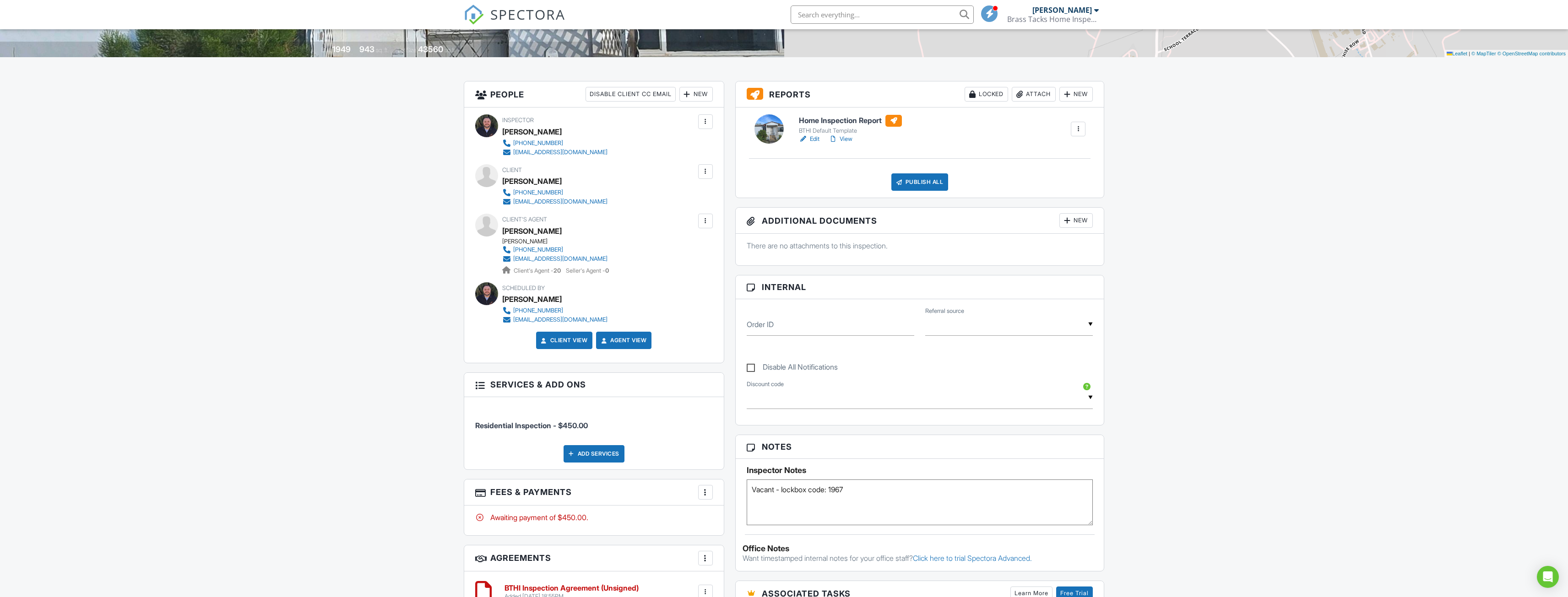
click at [703, 176] on div at bounding box center [705, 171] width 14 height 14
click at [639, 204] on li "Edit" at bounding box center [655, 199] width 102 height 23
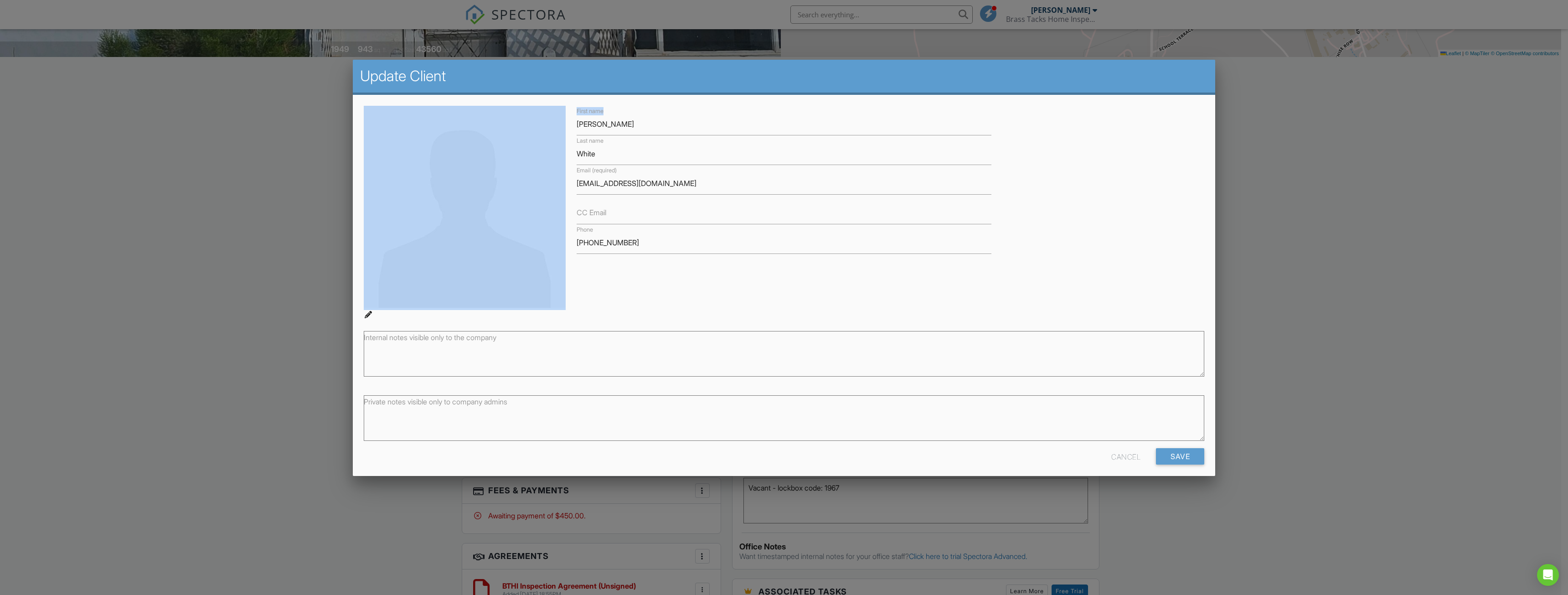
drag, startPoint x: 706, startPoint y: 66, endPoint x: 862, endPoint y: 108, distance: 161.6
click at [862, 108] on div "Update Client First name Charles Last name White Email (required) cw87515@gmail…" at bounding box center [784, 271] width 863 height 423
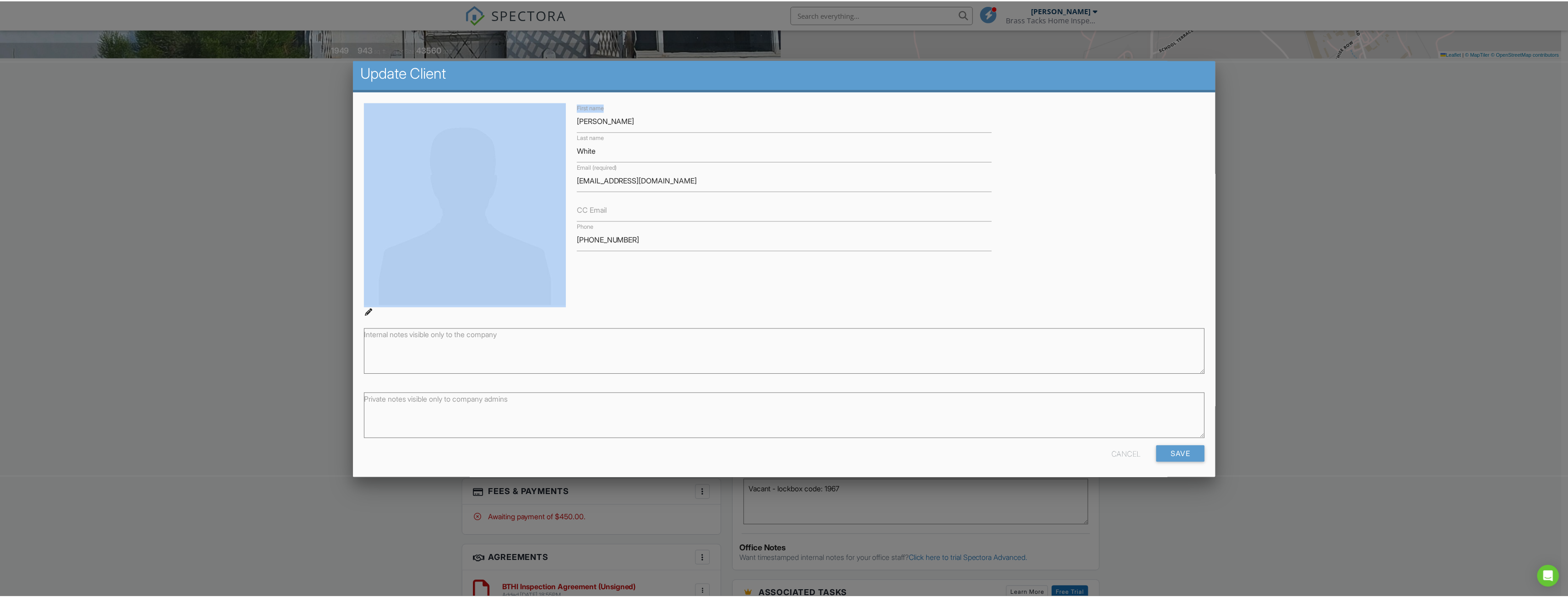
scroll to position [4, 0]
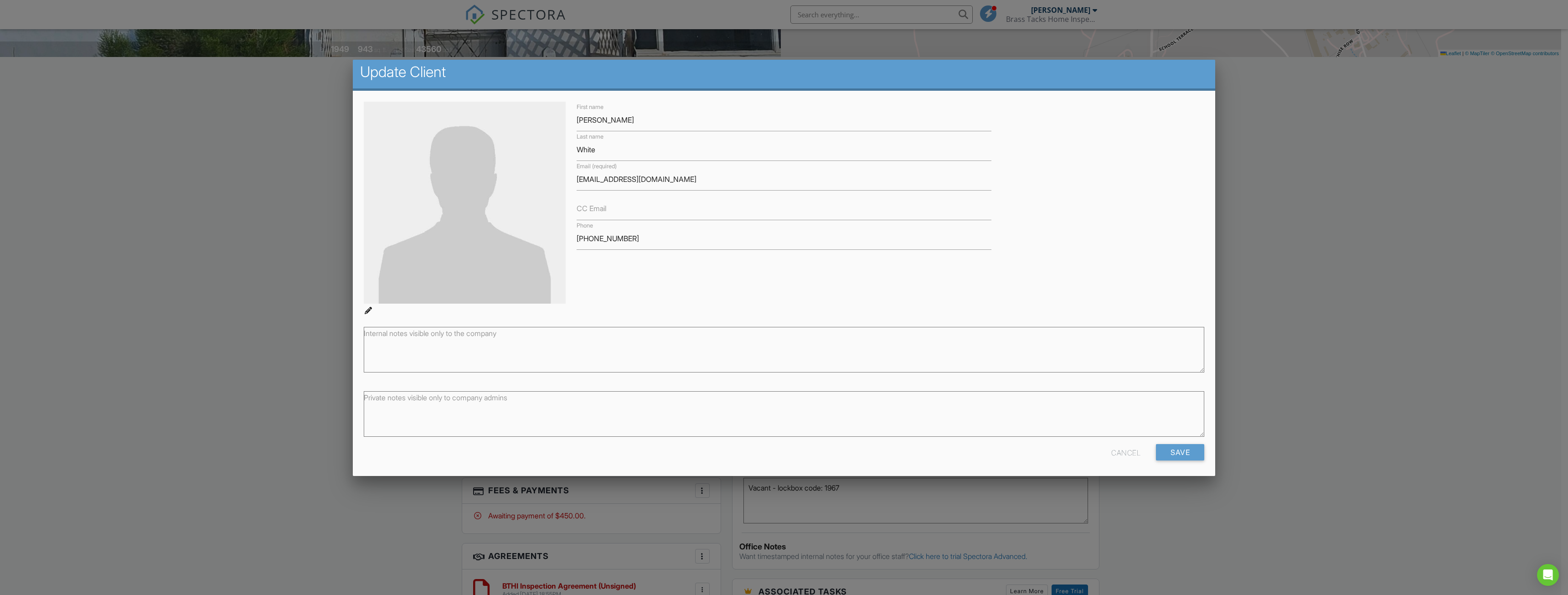
click at [1114, 451] on div "Cancel" at bounding box center [1125, 453] width 29 height 17
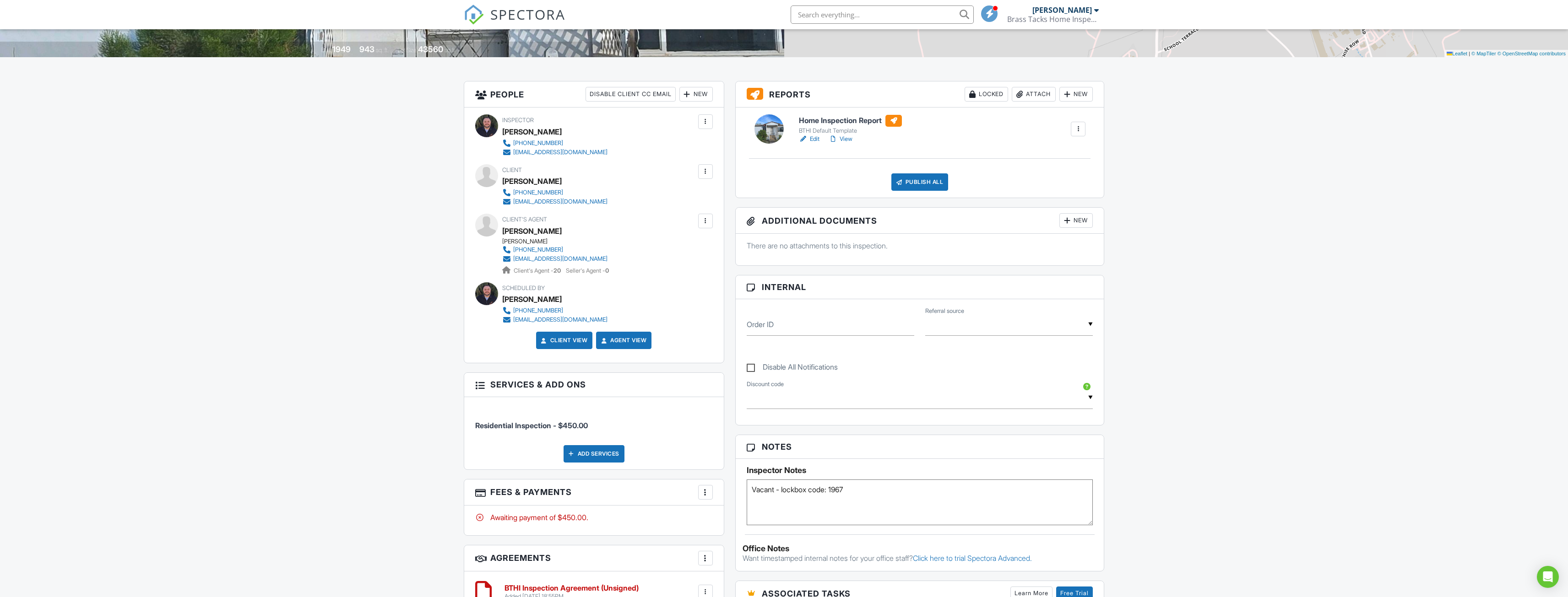
click at [272, 326] on div "Dashboard Templates Contacts Metrics Automations Advanced Settings Support Cent…" at bounding box center [784, 449] width 1568 height 1213
click at [702, 95] on div "New" at bounding box center [696, 94] width 34 height 14
click at [722, 143] on li "Client" at bounding box center [729, 144] width 90 height 23
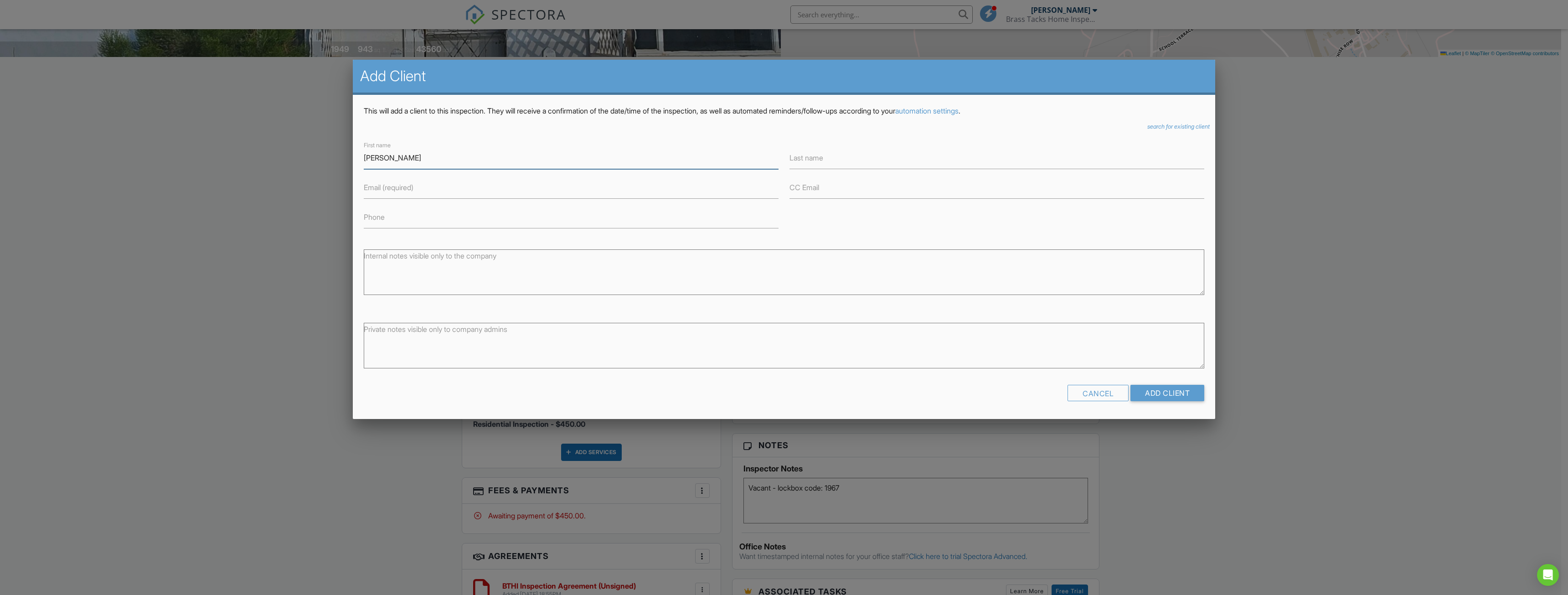
type input "[PERSON_NAME]"
click at [391, 215] on input "Phone" at bounding box center [571, 217] width 415 height 23
paste input "[PHONE_NUMBER]"
type input "[PHONE_NUMBER]"
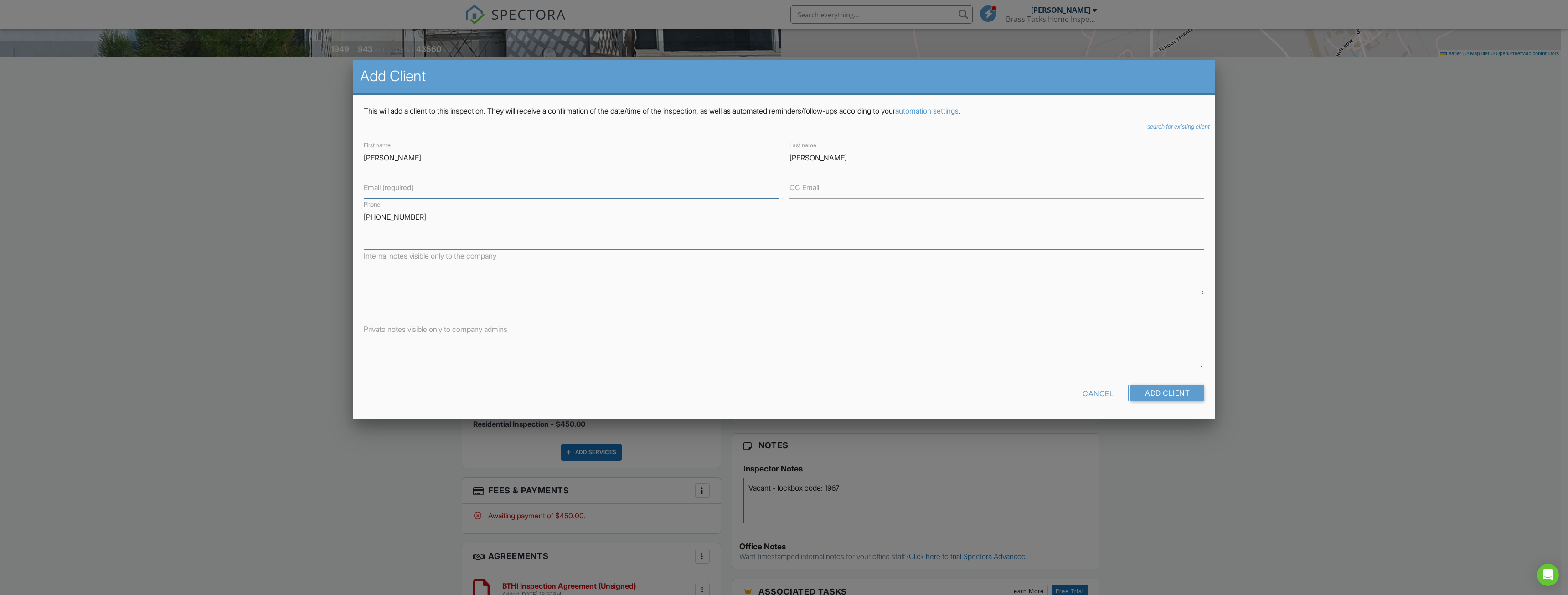
click at [420, 188] on input "Email (required)" at bounding box center [571, 187] width 415 height 23
paste input "maryruthfulk@yahoo.com"
type input "maryruthfulk@yahoo.com"
click at [375, 309] on form "First name Mary Last name Fulk Email (required) maryruthfulk@yahoo.com CC Email…" at bounding box center [784, 274] width 841 height 269
click at [1147, 396] on input "Add Client" at bounding box center [1167, 393] width 74 height 17
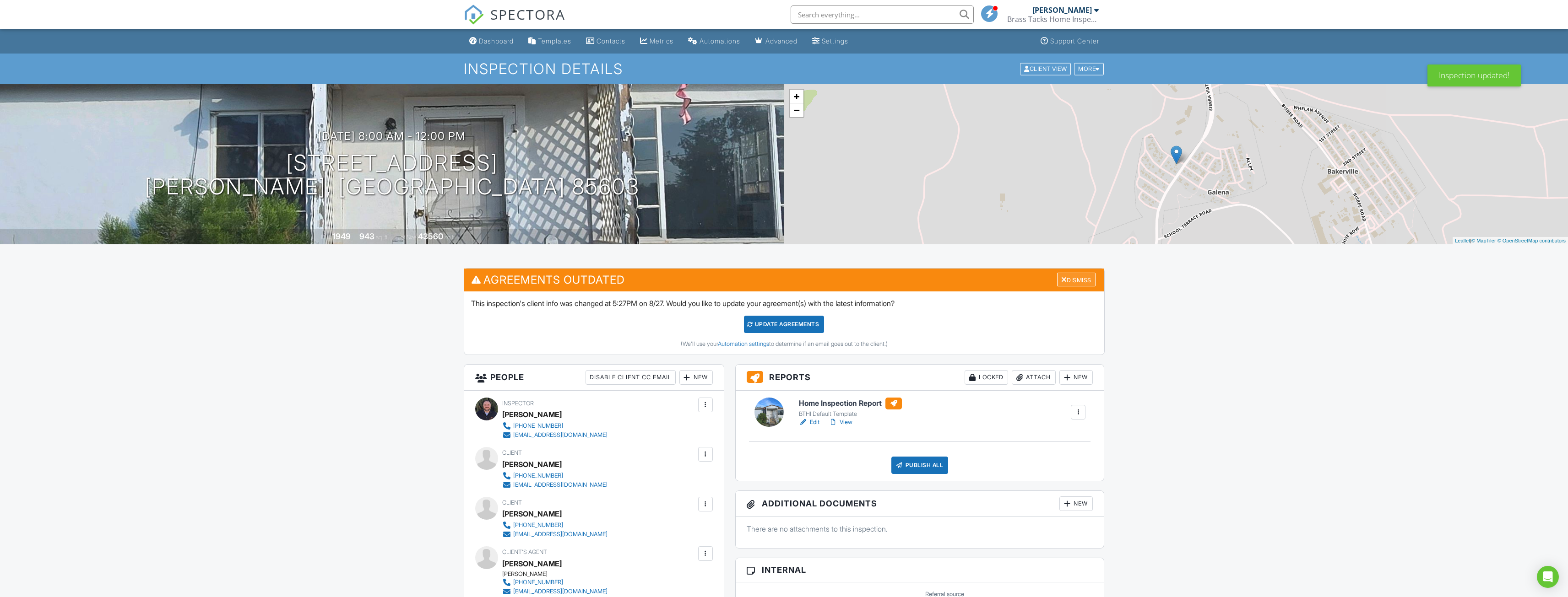
click at [1086, 280] on div "Dismiss" at bounding box center [1076, 279] width 39 height 14
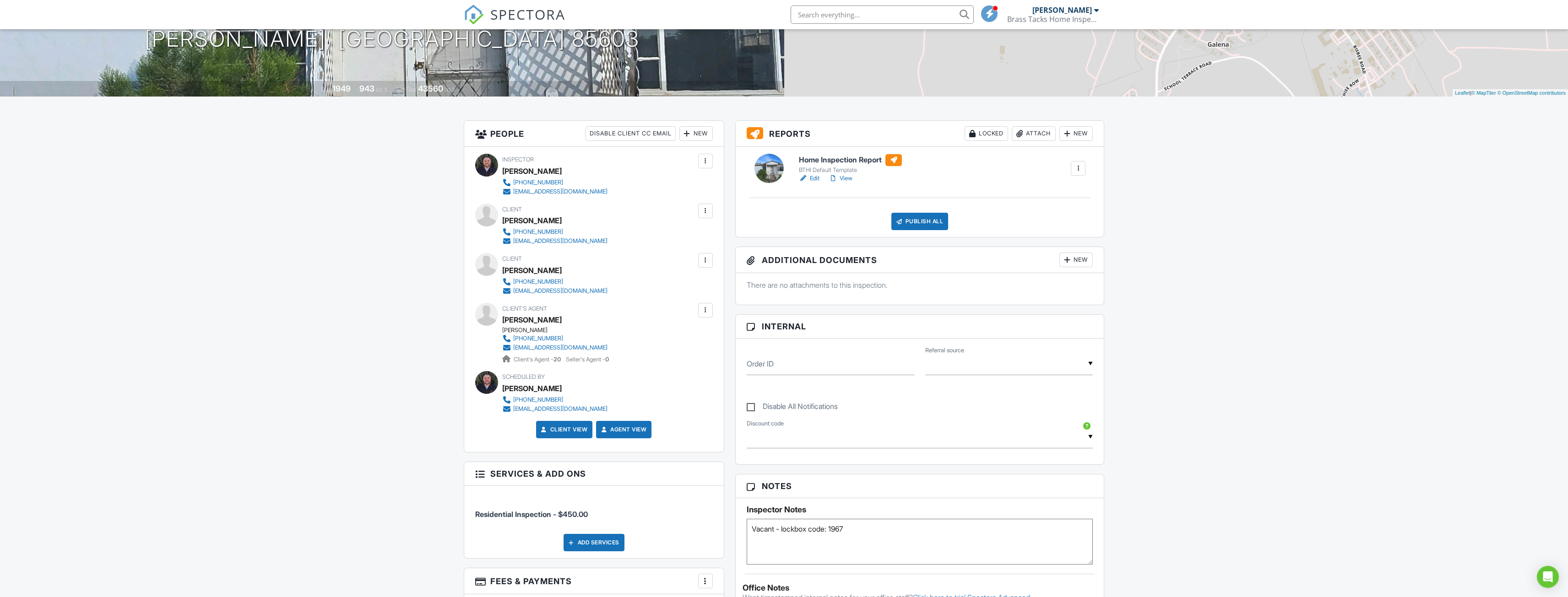
scroll to position [95, 0]
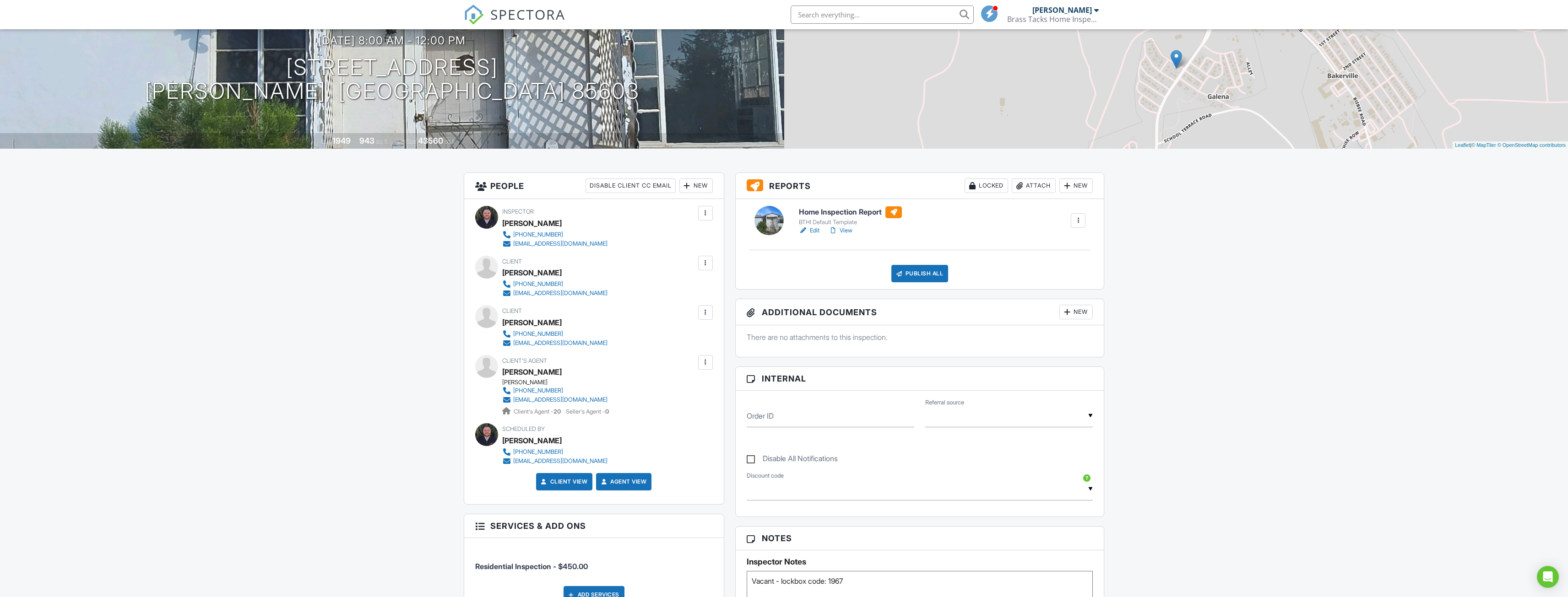
click at [706, 311] on div at bounding box center [705, 312] width 9 height 9
click at [400, 367] on div "Dashboard Templates Contacts Metrics Automations Advanced Settings Support Cent…" at bounding box center [784, 540] width 1568 height 1213
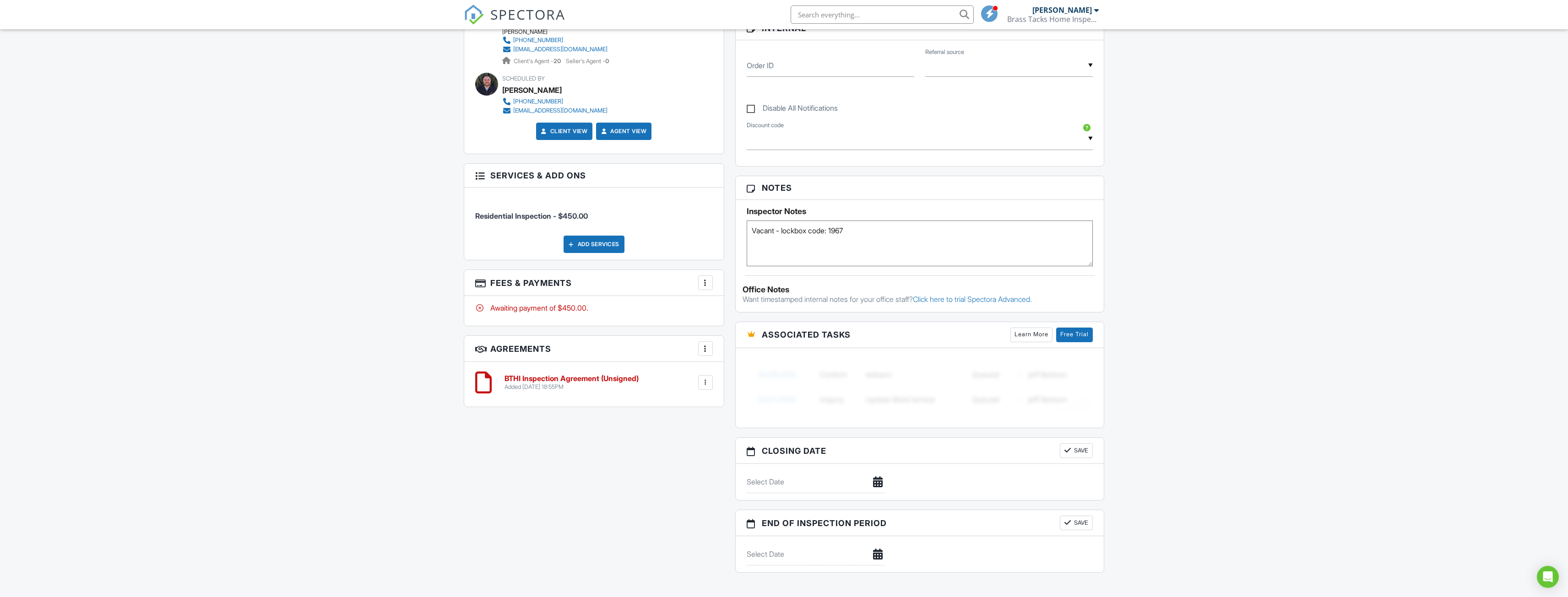
scroll to position [462, 0]
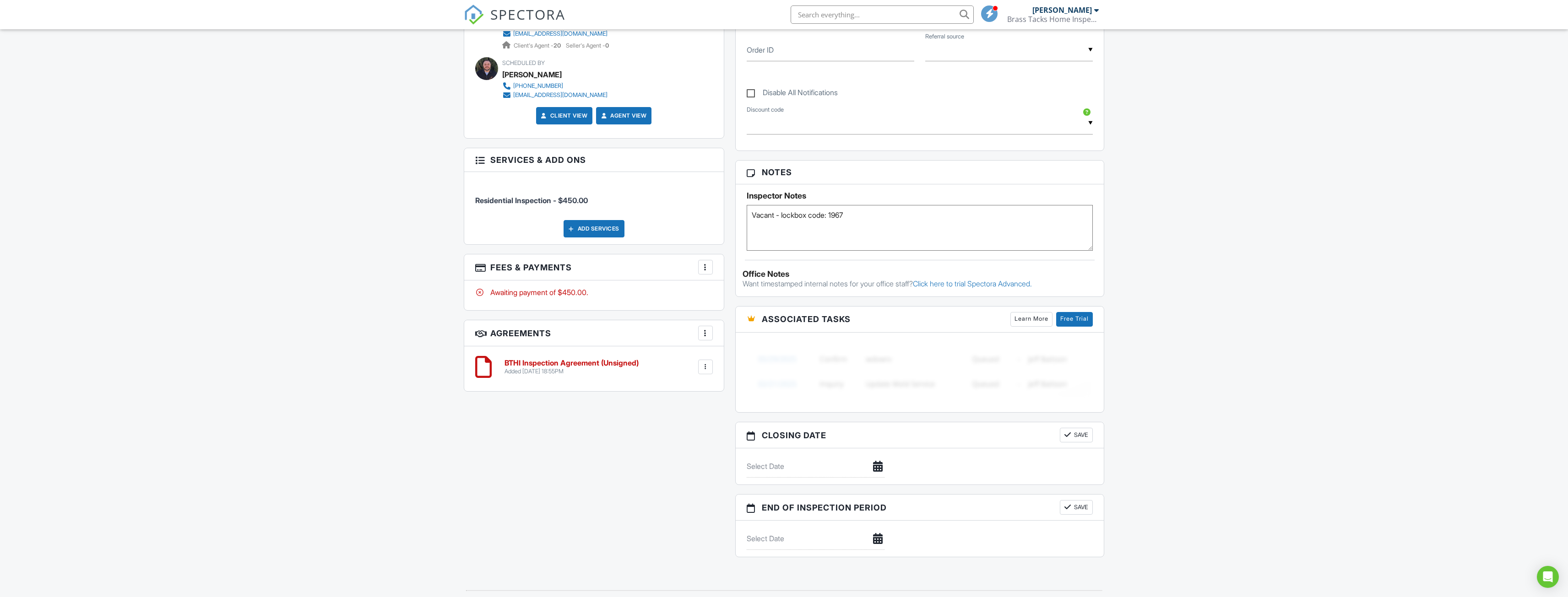
click at [707, 266] on div at bounding box center [705, 267] width 9 height 9
click at [326, 299] on div "Dashboard Templates Contacts Metrics Automations Advanced Settings Support Cent…" at bounding box center [784, 174] width 1568 height 1213
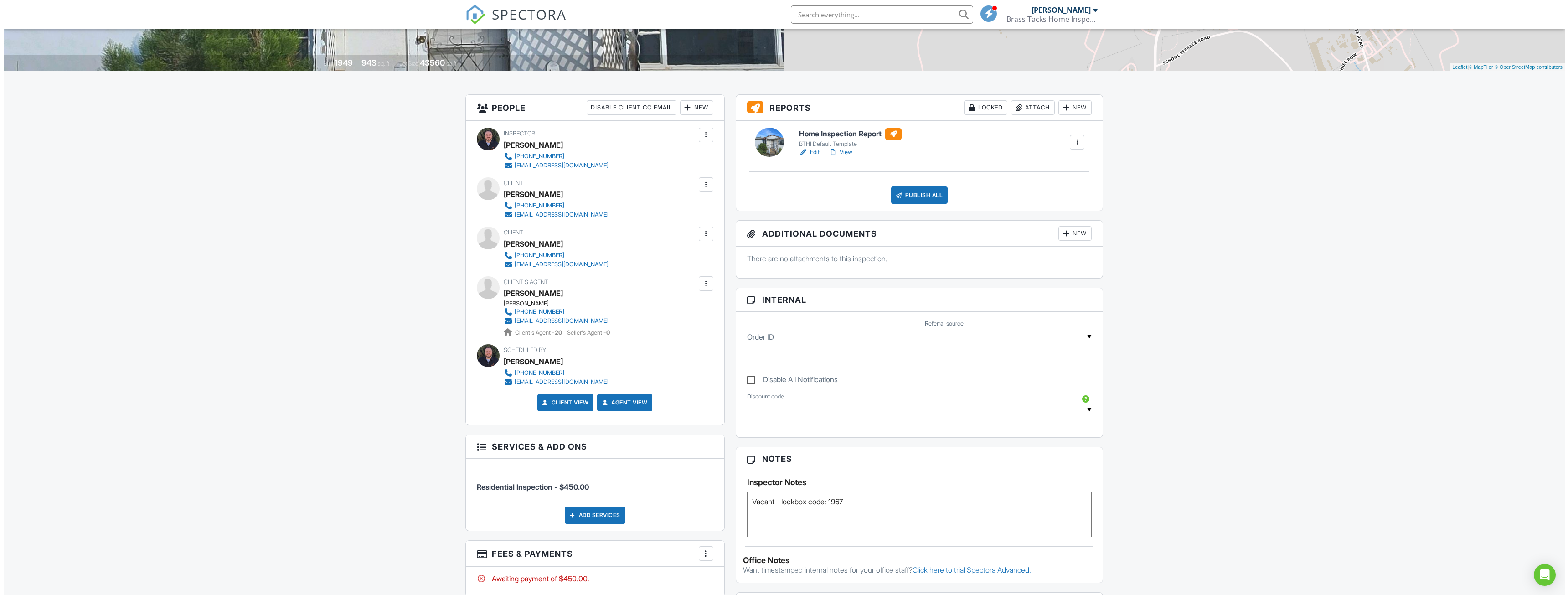
scroll to position [141, 0]
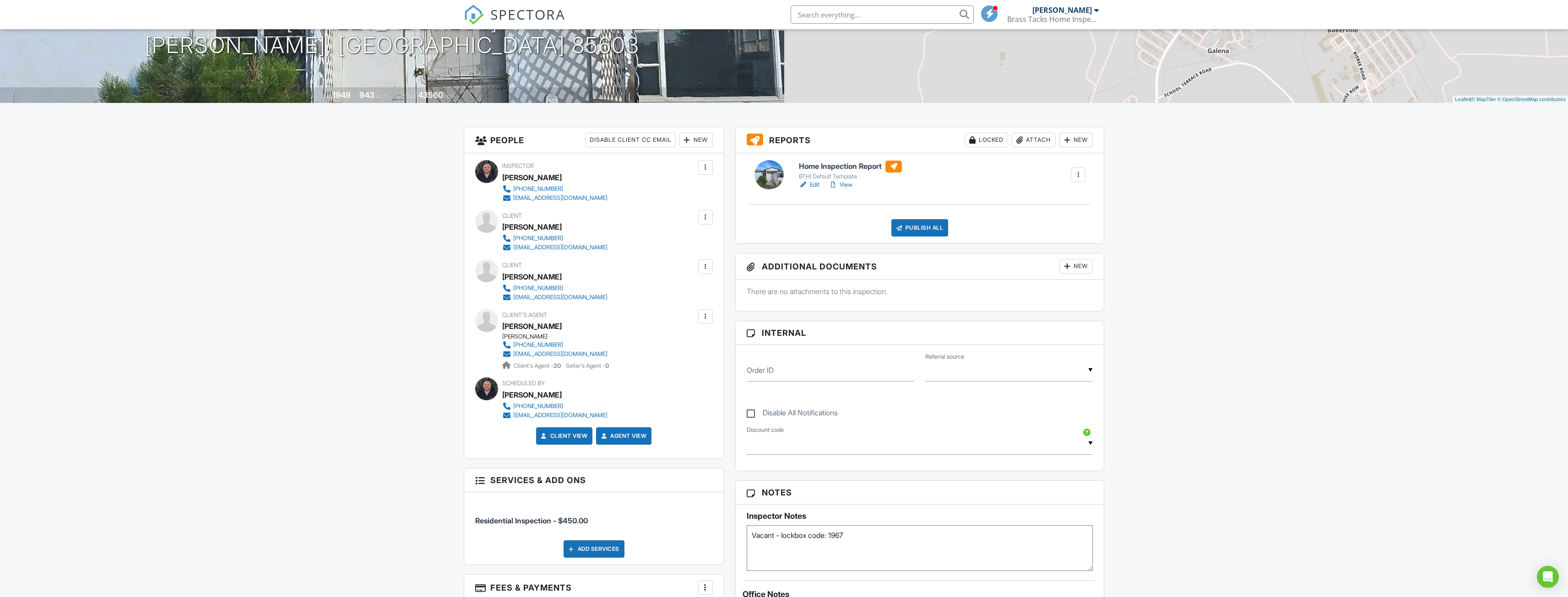
click at [703, 271] on div at bounding box center [705, 266] width 9 height 9
click at [665, 319] on li "Resend Confirmation Email" at bounding box center [655, 317] width 102 height 23
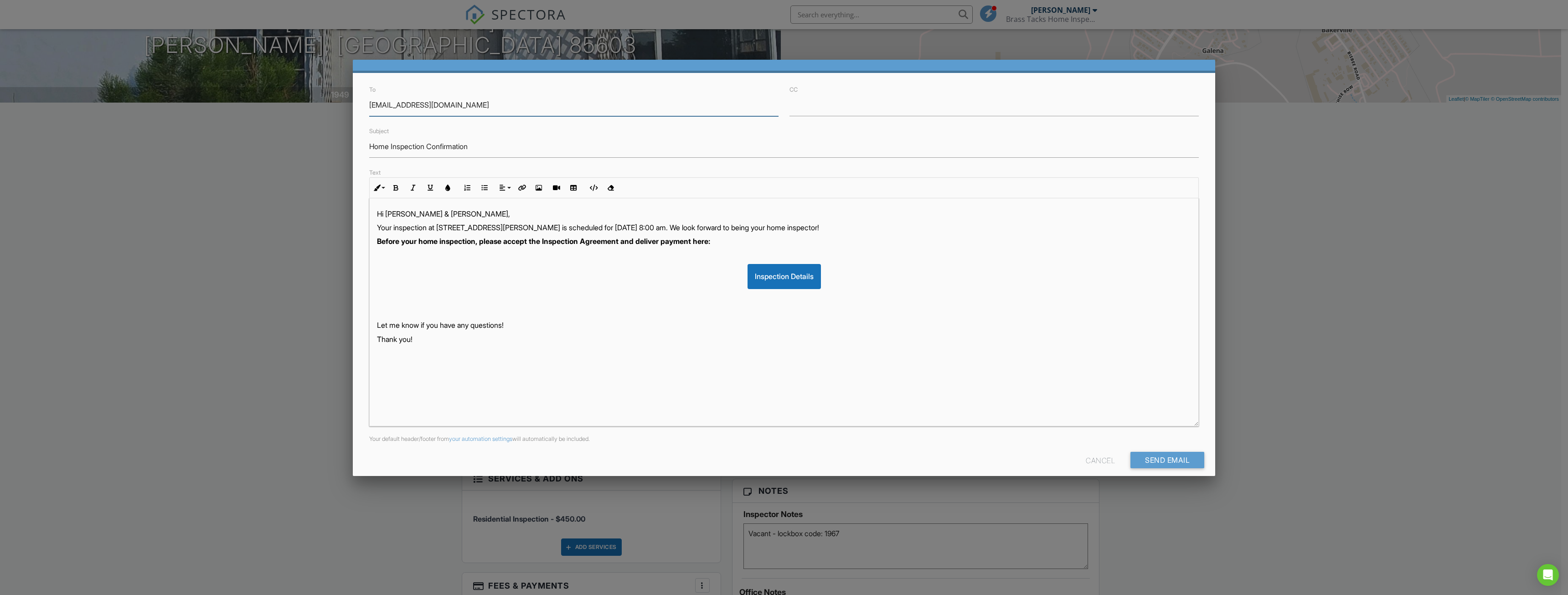
scroll to position [31, 0]
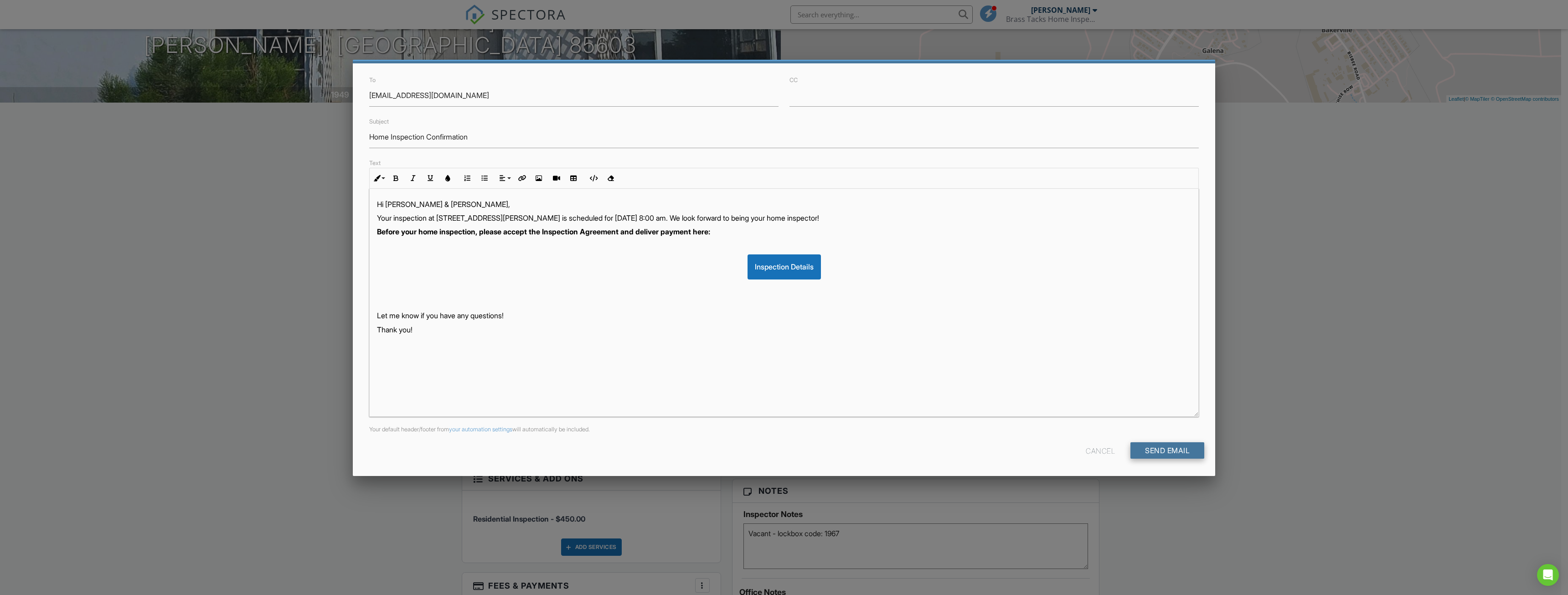
click at [1172, 451] on input "Send Email" at bounding box center [1167, 450] width 74 height 17
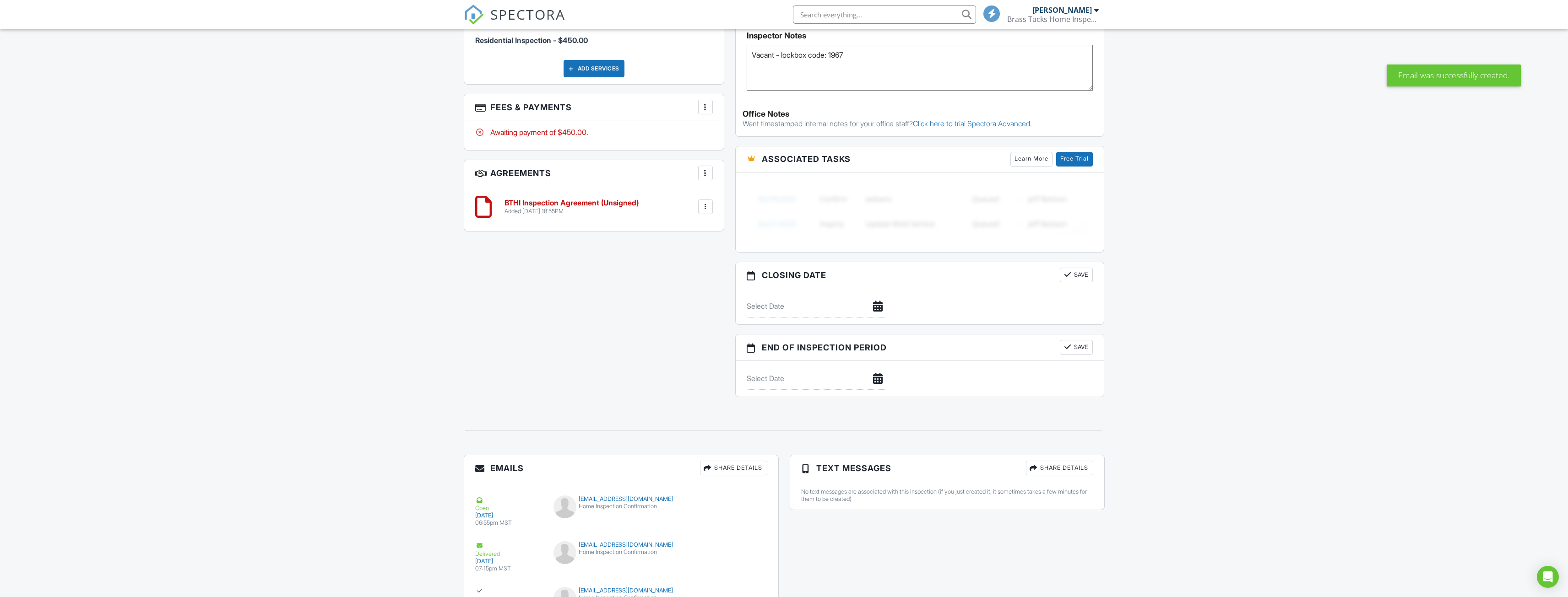
scroll to position [691, 0]
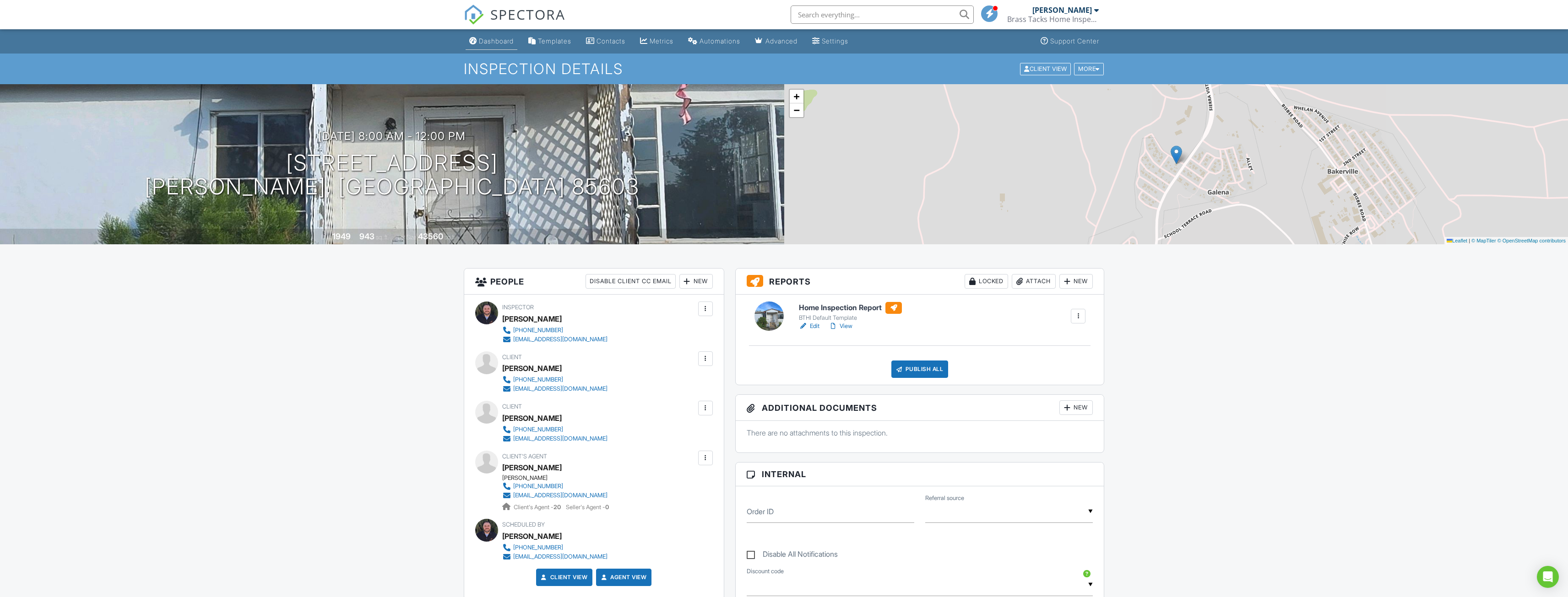
click at [502, 43] on div "Dashboard" at bounding box center [496, 40] width 35 height 8
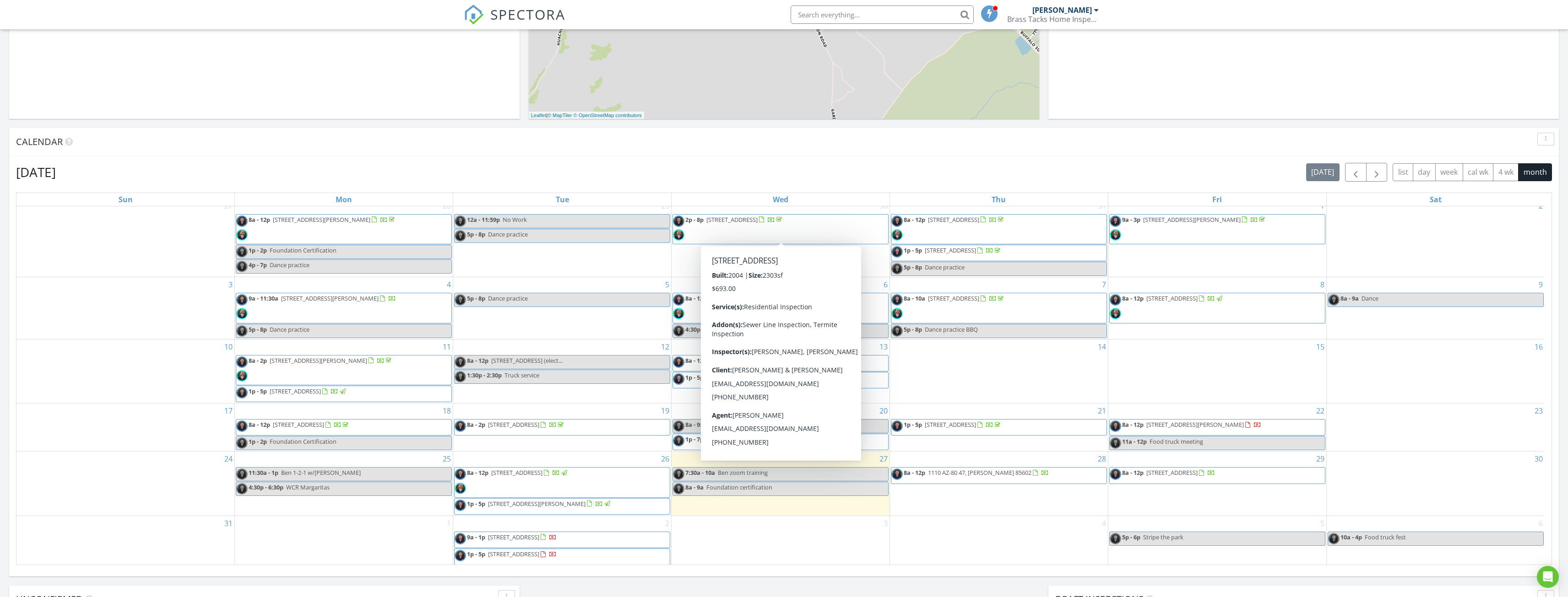
scroll to position [9, 0]
